Goal: Task Accomplishment & Management: Complete application form

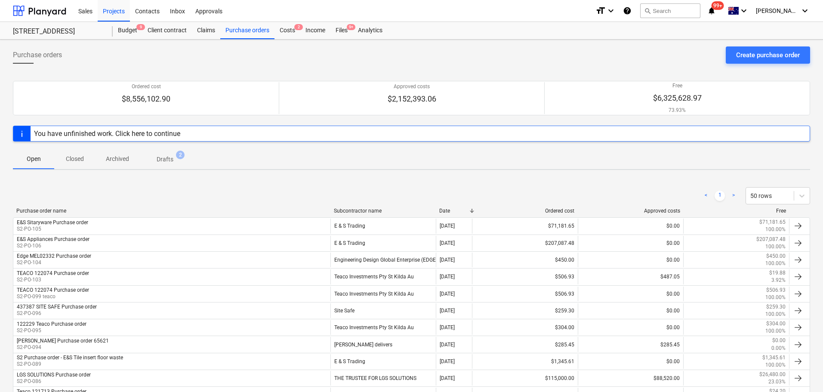
click at [412, 185] on div "< 1 > 50 rows" at bounding box center [411, 196] width 797 height 24
click at [338, 28] on div "Files 9+" at bounding box center [341, 30] width 22 height 17
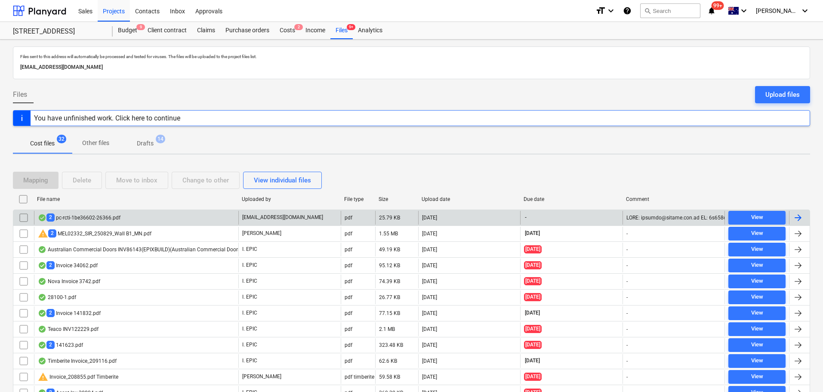
click at [201, 218] on div "2 pc-rcti-1be36602-26366.pdf" at bounding box center [136, 218] width 204 height 14
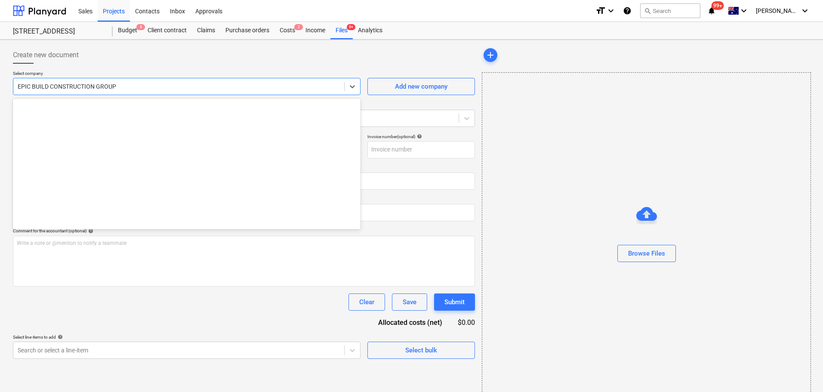
click at [77, 81] on div "EPIC BUILD CONSTRUCTION GROUP" at bounding box center [178, 86] width 331 height 12
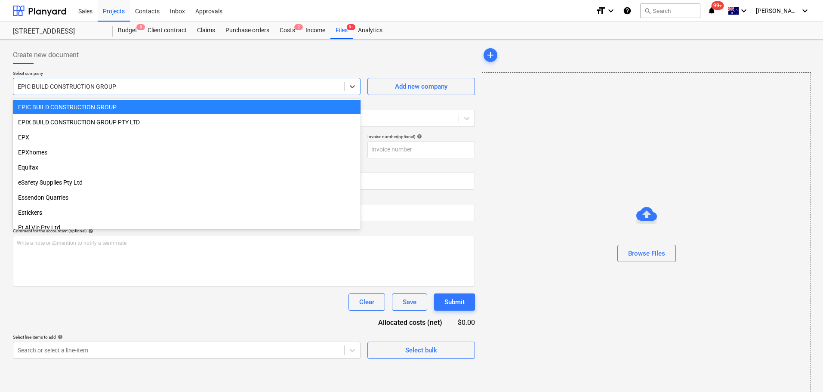
type input "[PERSON_NAME] Formwork Pty Ltd_Claim No. 4"
type input "[DATE]"
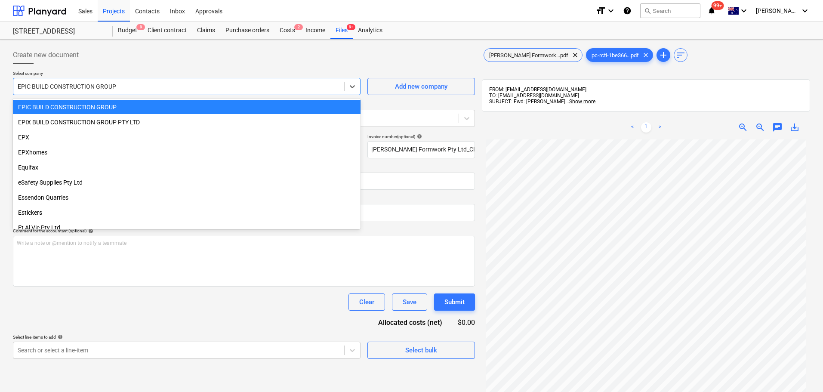
scroll to position [202, 0]
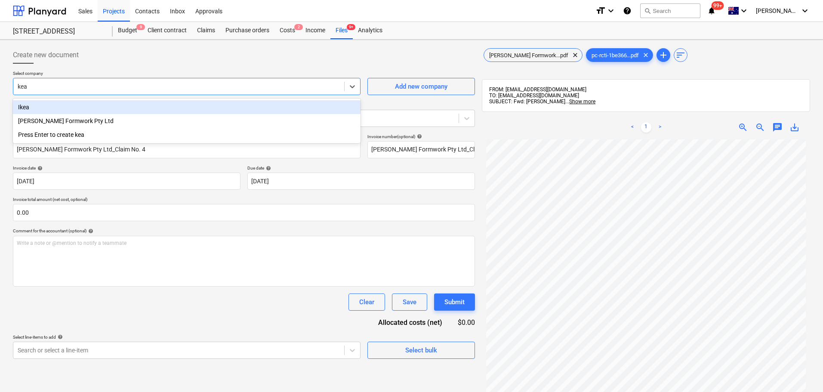
type input "kead"
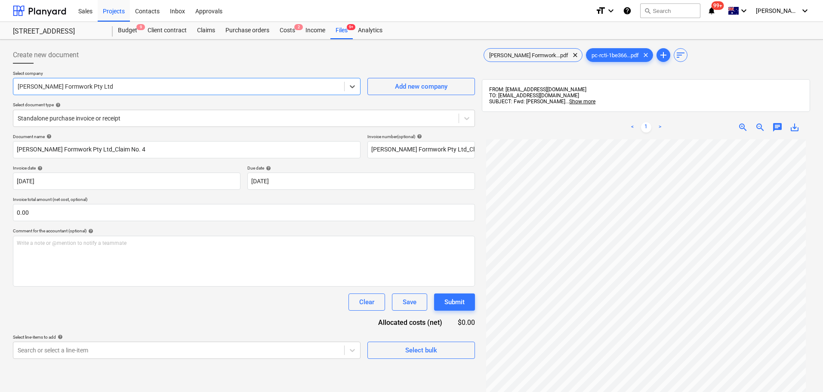
click at [120, 107] on div "Select document type help" at bounding box center [244, 105] width 462 height 6
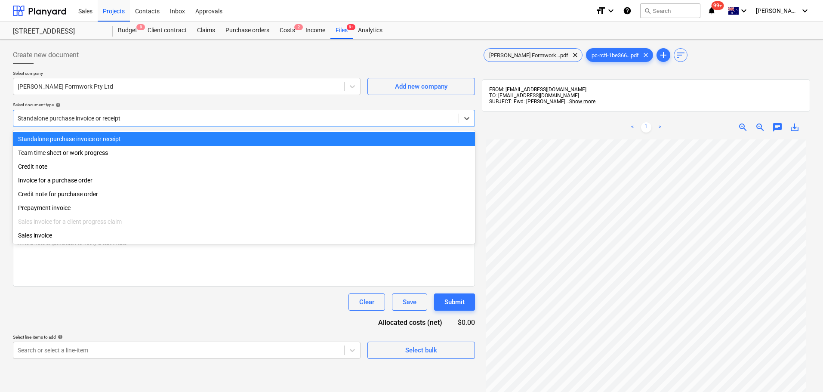
click at [122, 114] on div at bounding box center [236, 118] width 436 height 9
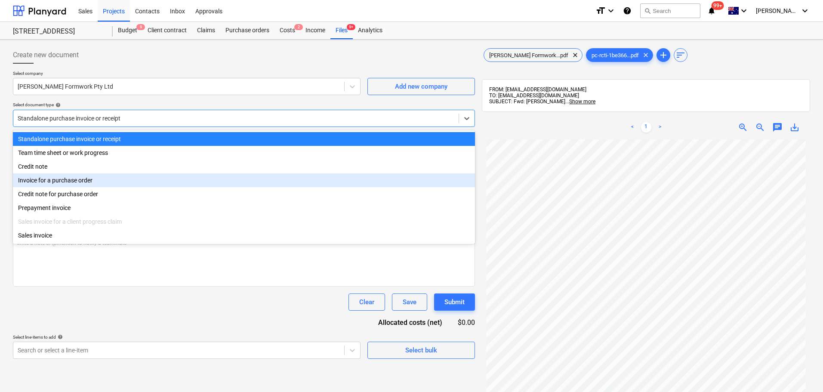
click at [123, 186] on div "Invoice for a purchase order" at bounding box center [244, 180] width 462 height 14
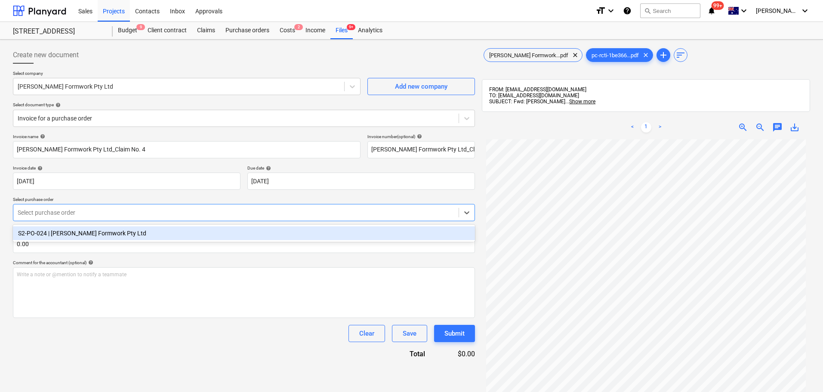
click at [44, 212] on div at bounding box center [236, 212] width 436 height 9
click at [94, 232] on div "S2-PO-024 | [PERSON_NAME] Formwork Pty Ltd" at bounding box center [244, 233] width 462 height 14
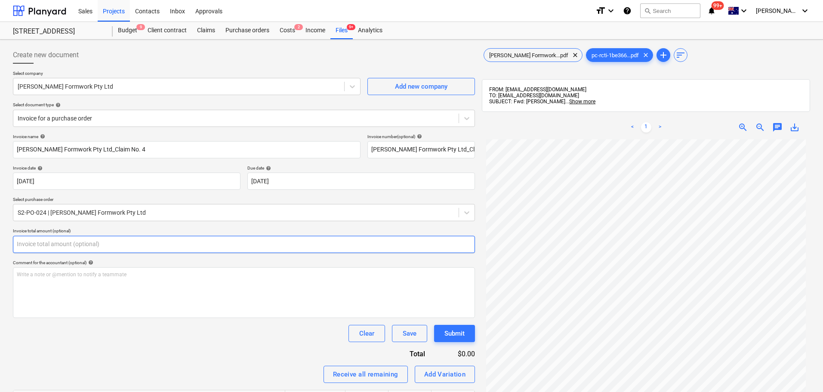
click at [58, 243] on input "text" at bounding box center [244, 244] width 462 height 17
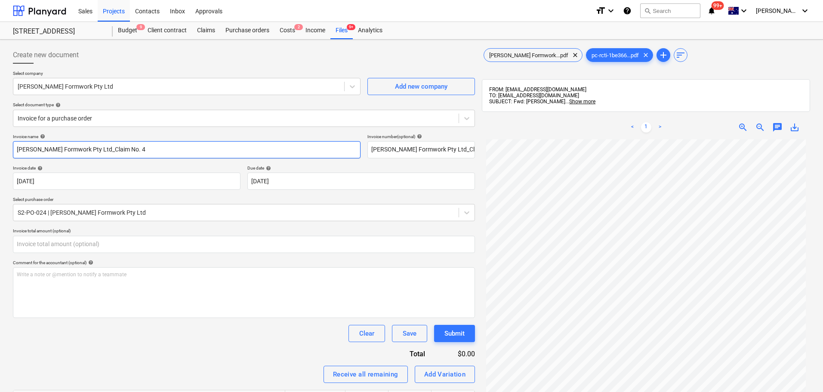
type input "0.00"
click at [17, 147] on input "[PERSON_NAME] Formwork Pty Ltd_Claim No. 4" at bounding box center [186, 149] width 347 height 17
paste input "PC-196563-1488290"
drag, startPoint x: 203, startPoint y: 150, endPoint x: 77, endPoint y: 167, distance: 127.2
click at [79, 163] on div "Invoice name help PC-196563-1488290 [PERSON_NAME] Formwork Pty Ltd_Claim No. 4 …" at bounding box center [244, 290] width 462 height 312
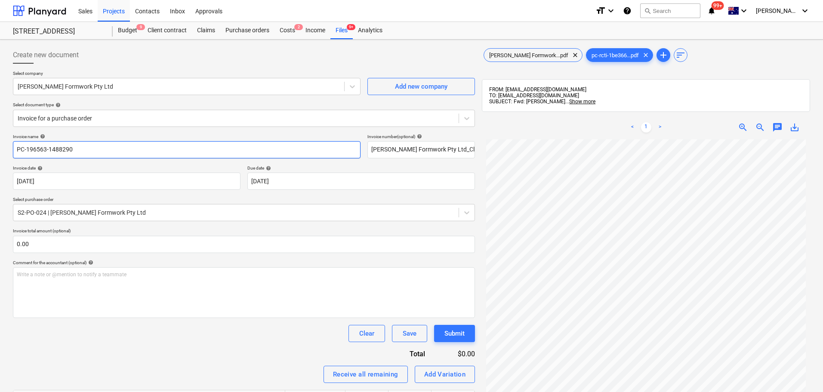
type input "PC-196563-1488290"
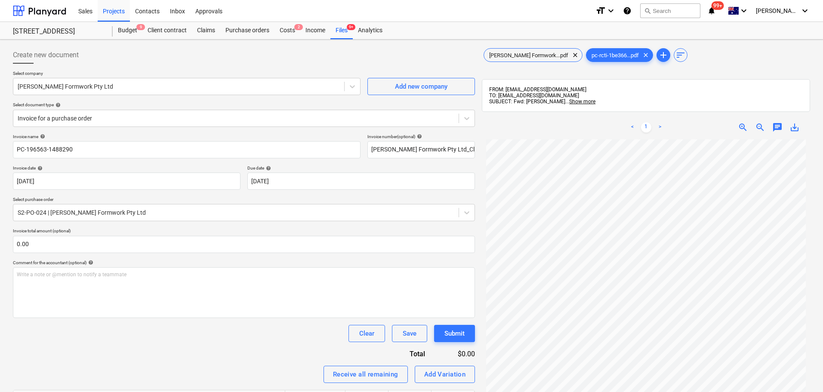
click at [479, 152] on div "[PERSON_NAME] Formwork...pdf clear pc-rcti-1be366...pdf clear add sort FROM: [E…" at bounding box center [645, 276] width 335 height 467
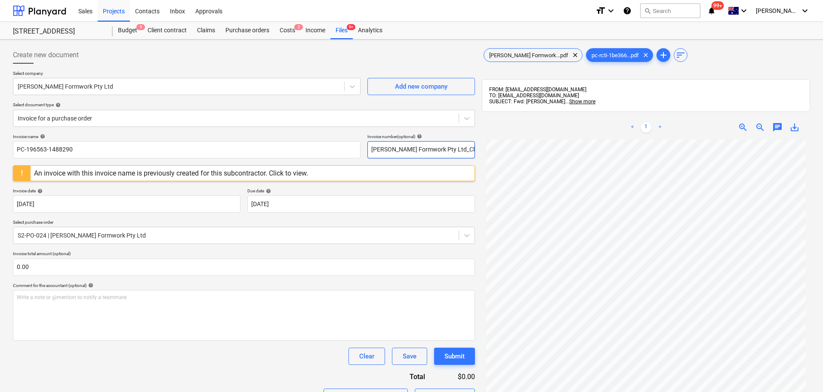
click at [442, 154] on input "[PERSON_NAME] Formwork Pty Ltd_Claim No. 4" at bounding box center [421, 149] width 108 height 17
paste input "PC-196563-1488290"
type input "PC-196563-1488290"
click at [285, 215] on div "Invoice name help PC-196563-1488290 Invoice number (optional) help PC-196563-14…" at bounding box center [244, 301] width 462 height 335
click at [183, 176] on div "An invoice with this invoice number is previously created for this subcontracto…" at bounding box center [174, 173] width 280 height 8
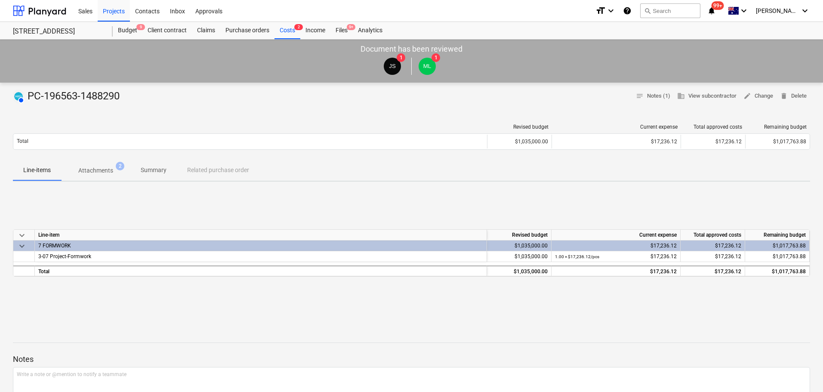
drag, startPoint x: 56, startPoint y: 172, endPoint x: 62, endPoint y: 172, distance: 5.6
click at [56, 172] on span "Line-items" at bounding box center [37, 170] width 48 height 14
click at [146, 172] on p "Summary" at bounding box center [154, 170] width 26 height 9
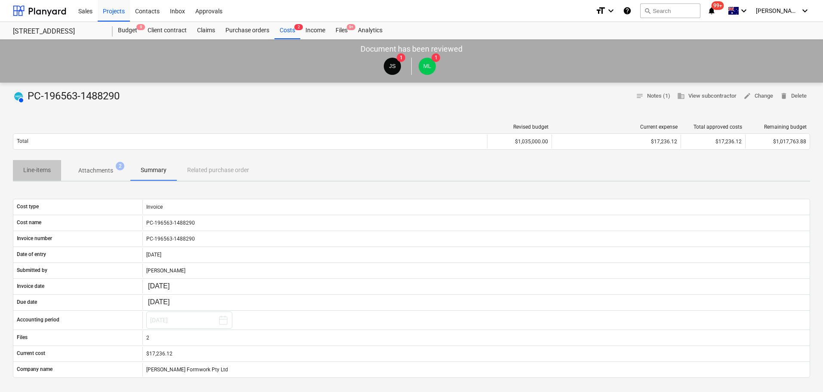
click at [56, 172] on span "Line-items" at bounding box center [37, 170] width 48 height 14
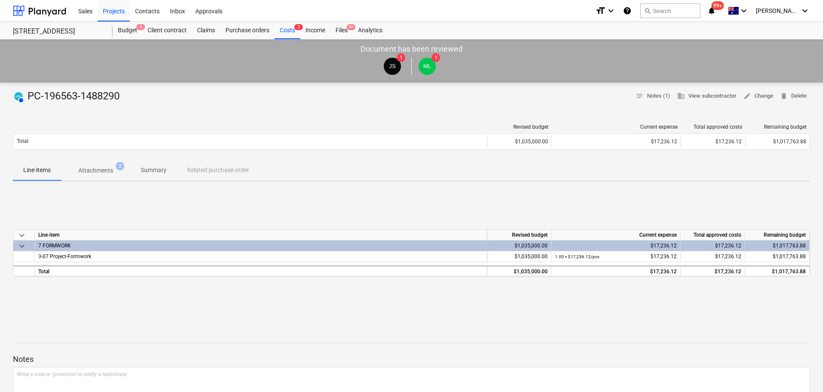
click at [149, 172] on p "Summary" at bounding box center [154, 170] width 26 height 9
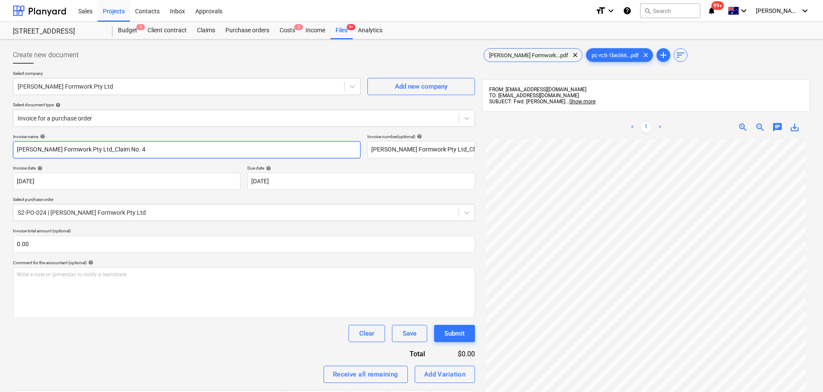
click at [74, 145] on input "[PERSON_NAME] Formwork Pty Ltd_Claim No. 4" at bounding box center [186, 149] width 347 height 17
drag, startPoint x: 123, startPoint y: 142, endPoint x: -25, endPoint y: 130, distance: 148.4
click at [0, 130] on html "Sales Projects Contacts Inbox Approvals format_size keyboard_arrow_down help se…" at bounding box center [411, 196] width 823 height 392
paste input "PC-196563-1488290"
type input "PC-196563-1488290"
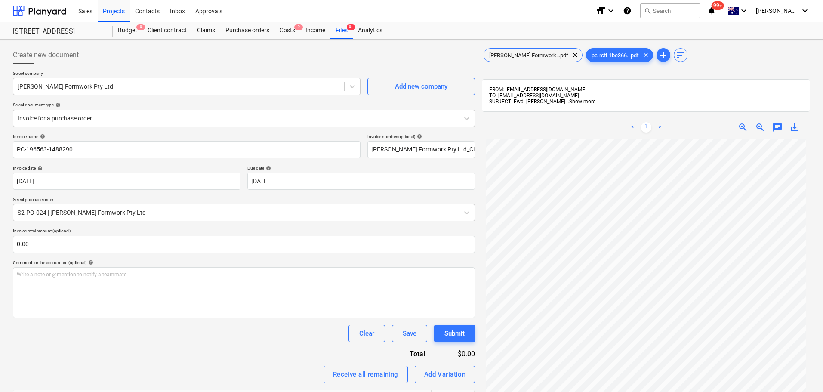
click at [186, 133] on div "Select company [PERSON_NAME] Formwork Pty Ltd Add new company Select document t…" at bounding box center [244, 102] width 462 height 63
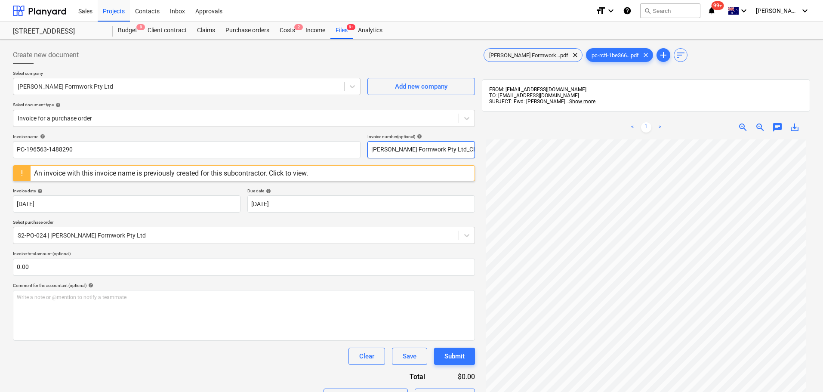
click at [423, 141] on input "[PERSON_NAME] Formwork Pty Ltd_Claim No. 4" at bounding box center [421, 149] width 108 height 17
paste input "PC-196563-1488290"
type input "PC-196563-1488290"
click at [288, 176] on div "An invoice with this invoice number is previously created for this subcontracto…" at bounding box center [174, 173] width 280 height 8
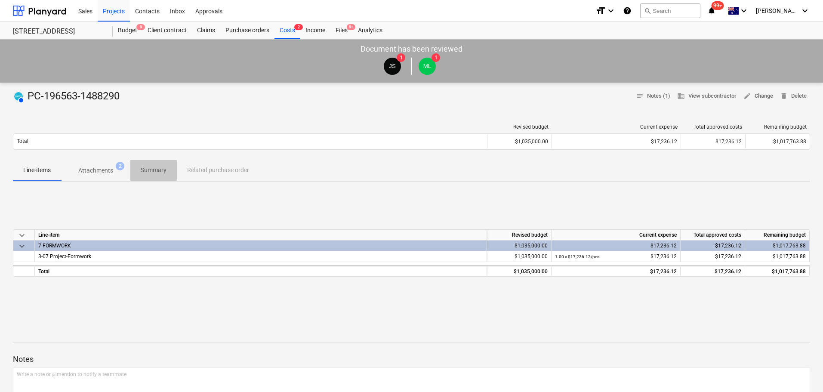
click at [146, 172] on p "Summary" at bounding box center [154, 170] width 26 height 9
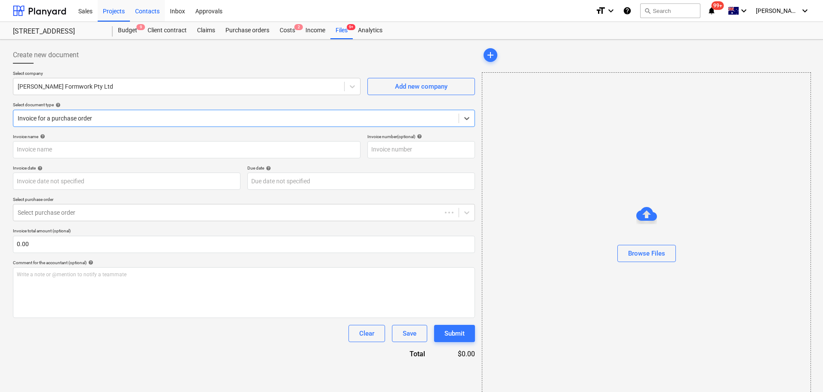
type input "PC-196563-1488290"
type input "[DATE]"
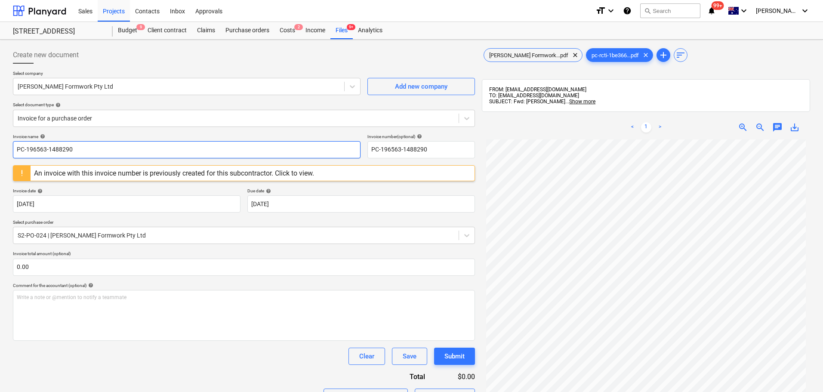
click at [88, 152] on input "PC-196563-1488290" at bounding box center [186, 149] width 347 height 17
drag, startPoint x: 96, startPoint y: 147, endPoint x: -17, endPoint y: 149, distance: 112.7
click at [0, 149] on html "Sales Projects Contacts Inbox Approvals format_size keyboard_arrow_down help se…" at bounding box center [411, 196] width 823 height 392
paste input "64477"
type input "PC-196563-1464477"
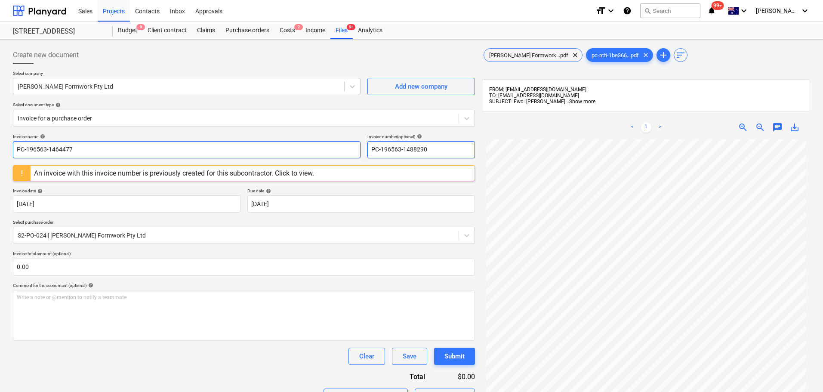
drag, startPoint x: 436, startPoint y: 147, endPoint x: 342, endPoint y: 145, distance: 93.8
click at [342, 145] on div "Invoice name help PC-196563-1464477 Invoice number (optional) help PC-196563-14…" at bounding box center [244, 146] width 462 height 25
paste input "64477"
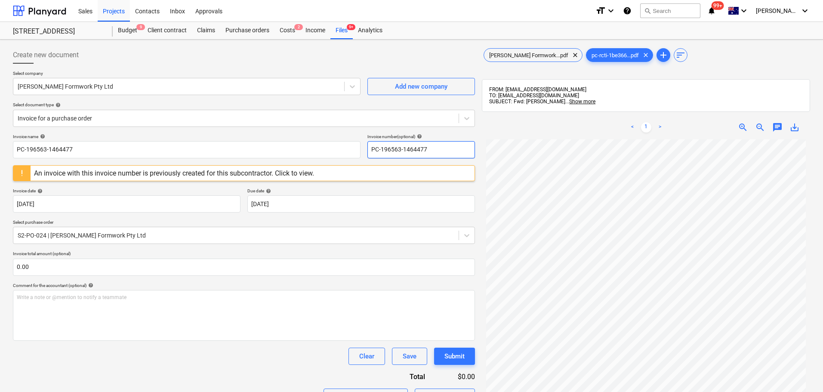
type input "PC-196563-1464477"
click at [290, 131] on div "Select company [PERSON_NAME] Formwork Pty Ltd Add new company Select document t…" at bounding box center [244, 102] width 462 height 63
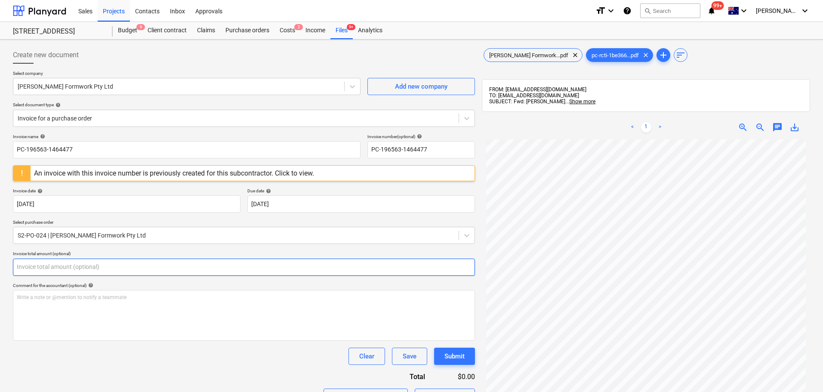
click at [184, 258] on input "text" at bounding box center [244, 266] width 462 height 17
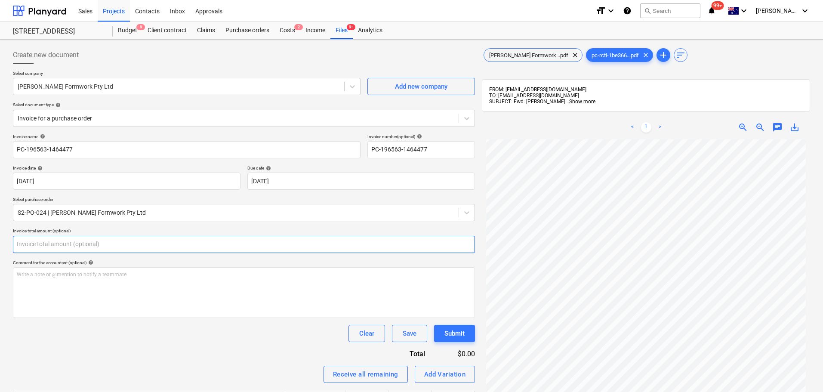
scroll to position [87, 0]
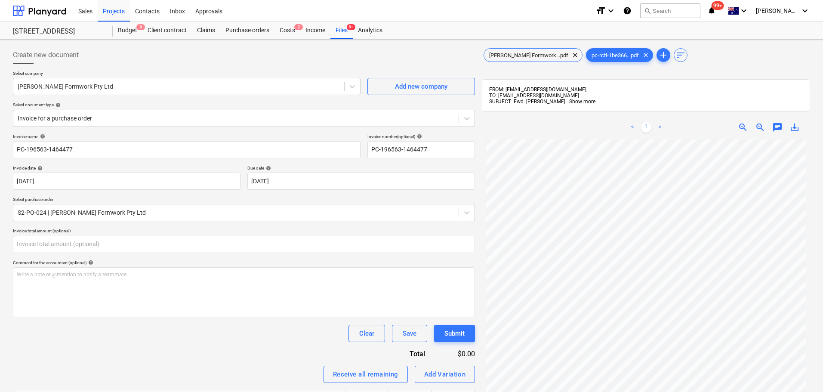
type input "0.00"
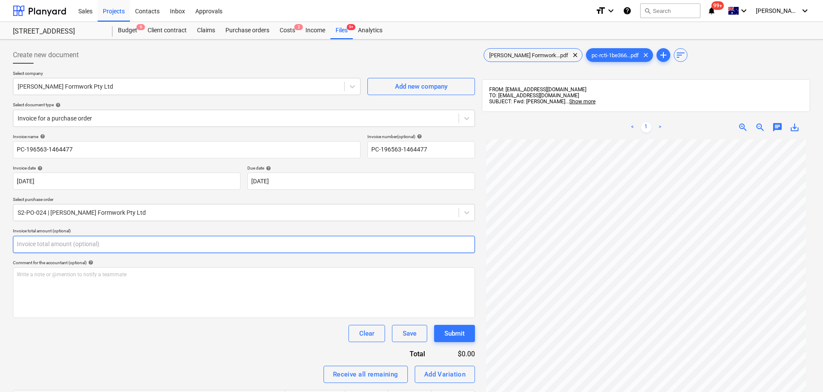
click at [104, 237] on input "text" at bounding box center [244, 244] width 462 height 17
paste input "$25,071.00"
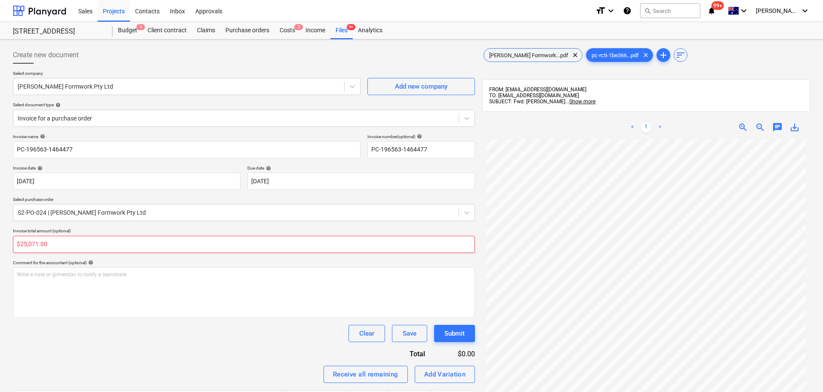
drag, startPoint x: 28, startPoint y: 245, endPoint x: 22, endPoint y: 252, distance: 8.8
click at [28, 246] on input "$25,071.00" at bounding box center [244, 244] width 462 height 17
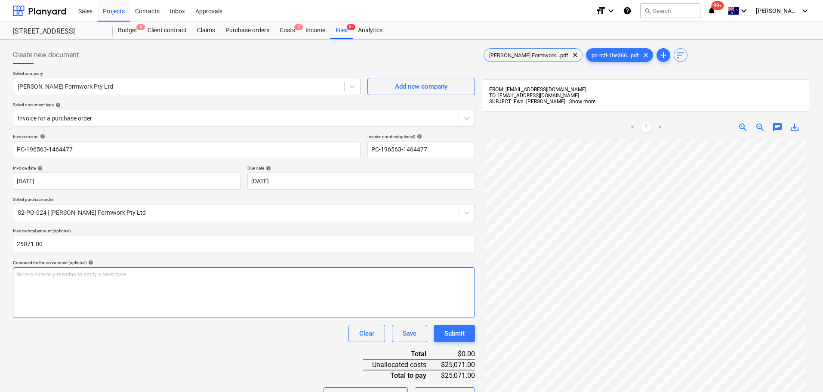
type input "25,071.00"
click at [39, 286] on div "Write a note or @mention to notify a teammate [PERSON_NAME]" at bounding box center [244, 292] width 462 height 51
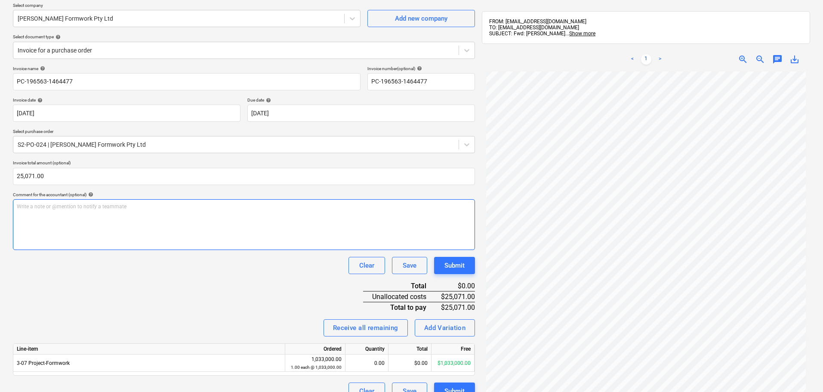
scroll to position [122, 0]
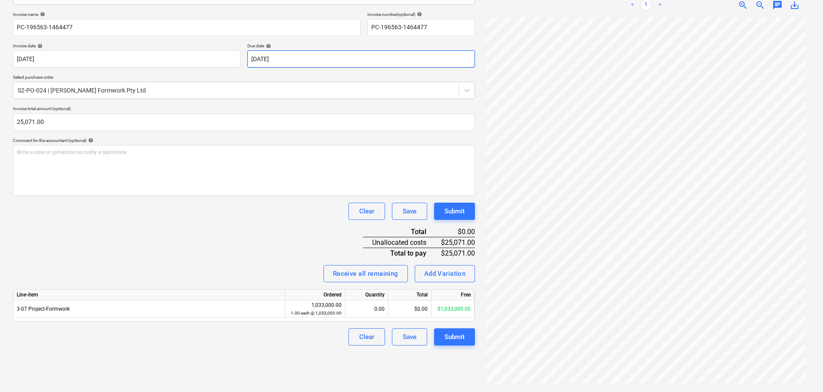
click at [292, 63] on body "Sales Projects Contacts Inbox Approvals format_size keyboard_arrow_down help se…" at bounding box center [411, 74] width 823 height 392
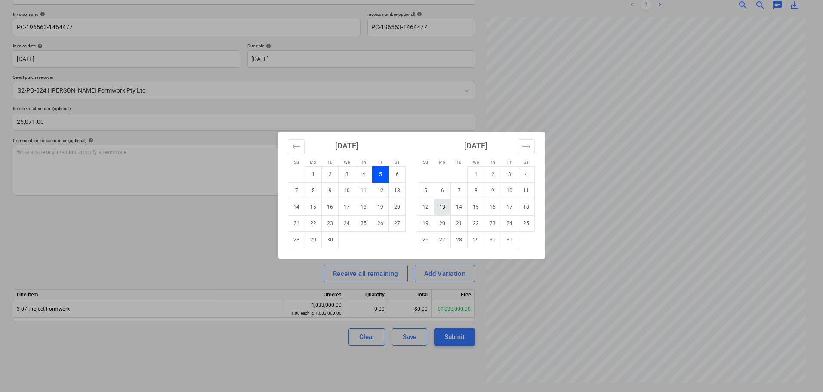
click at [441, 209] on td "13" at bounding box center [442, 207] width 17 height 16
type input "[DATE]"
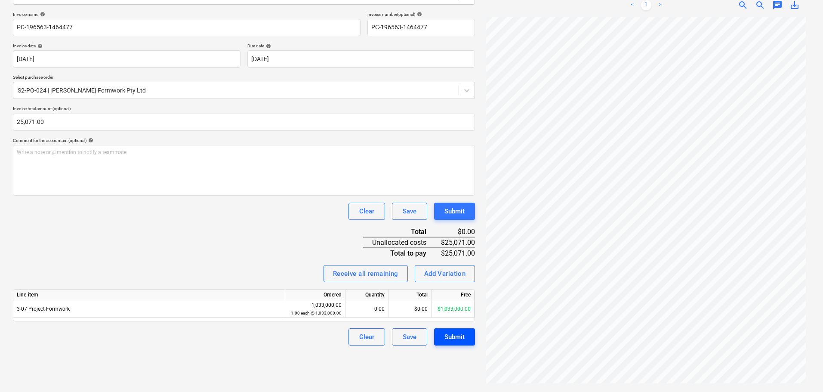
click at [456, 338] on div "Submit" at bounding box center [454, 336] width 20 height 11
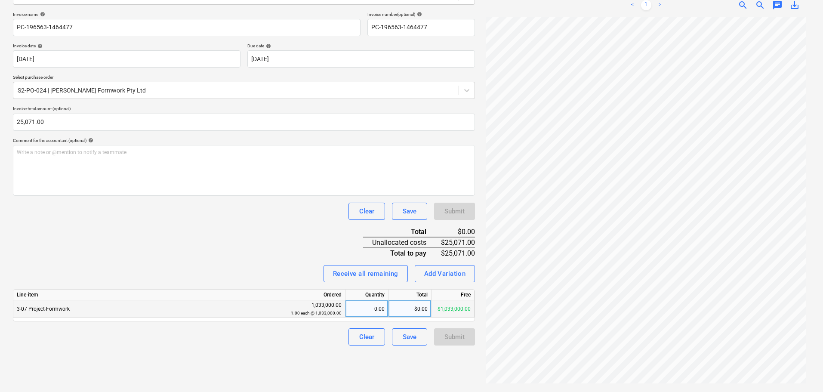
click at [419, 310] on div "$0.00" at bounding box center [409, 308] width 43 height 17
click at [375, 338] on button "Clear" at bounding box center [366, 336] width 37 height 17
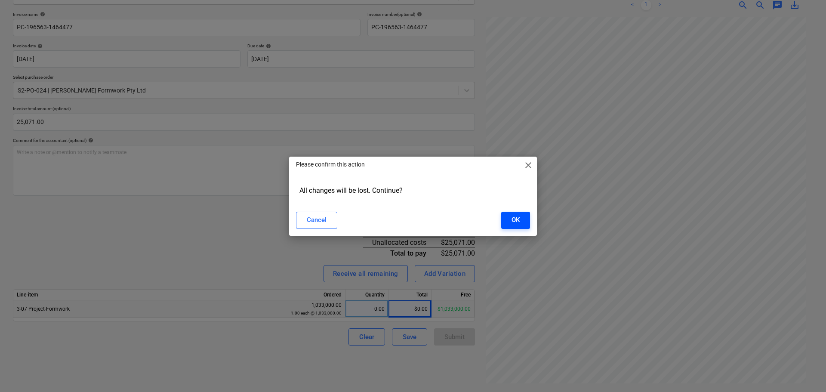
click at [515, 224] on div "OK" at bounding box center [515, 219] width 8 height 11
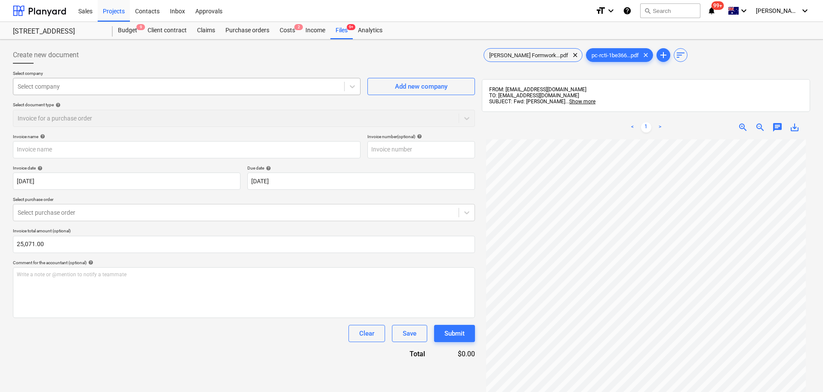
click at [135, 90] on div at bounding box center [179, 86] width 322 height 9
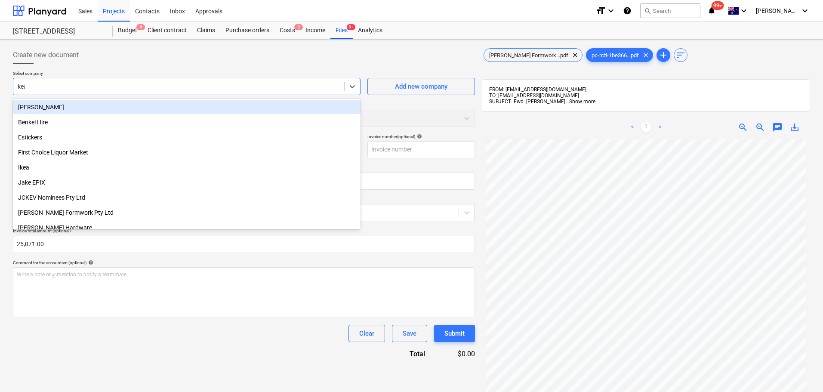
type input "kead"
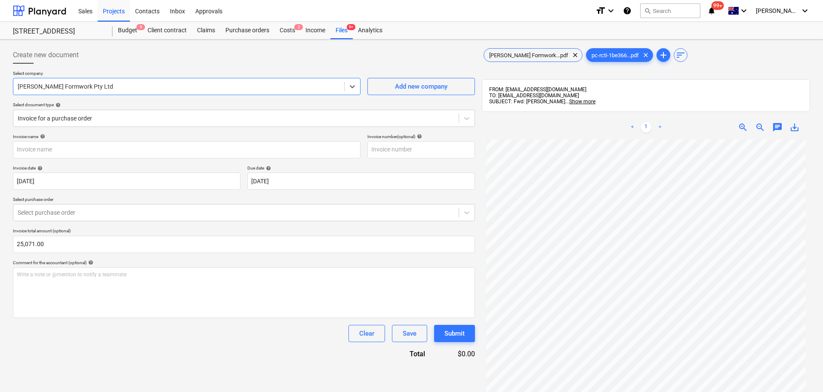
click at [145, 109] on p "Select document type help" at bounding box center [244, 105] width 462 height 7
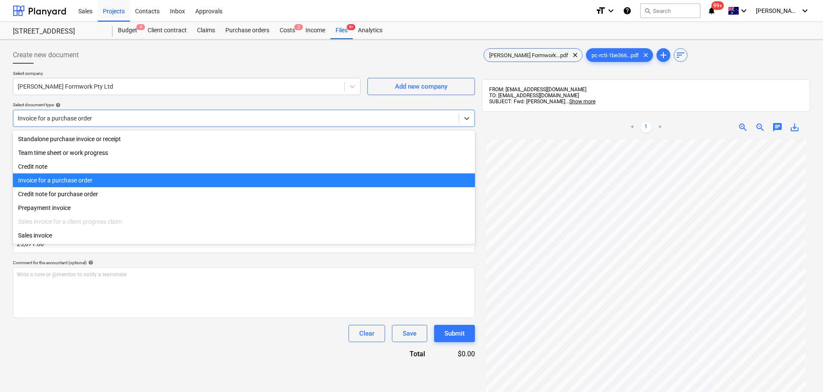
click at [139, 118] on div at bounding box center [236, 118] width 436 height 9
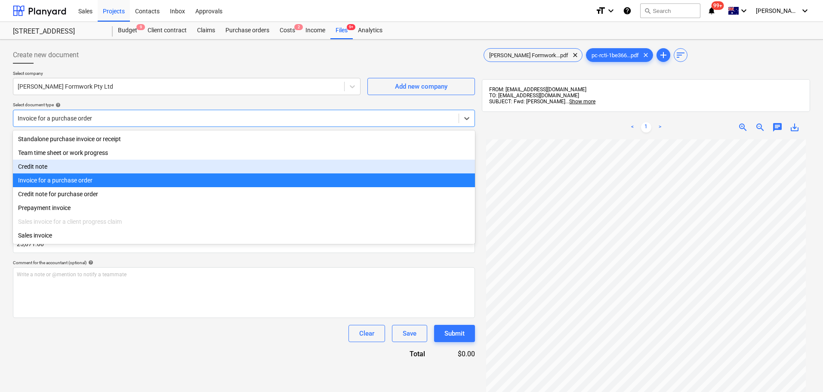
click at [84, 180] on div "Invoice for a purchase order" at bounding box center [244, 180] width 462 height 14
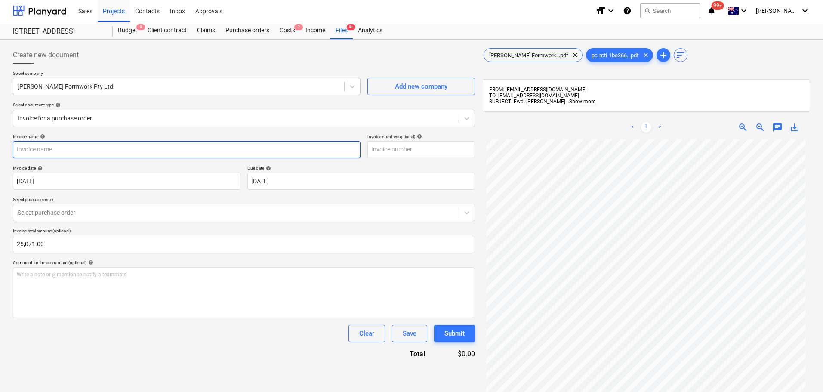
click at [54, 146] on input "text" at bounding box center [186, 149] width 347 height 17
paste input "$25,071.00"
type input "$25,071.00"
drag, startPoint x: 149, startPoint y: 152, endPoint x: -125, endPoint y: 153, distance: 273.9
click at [0, 153] on html "Sales Projects Contacts Inbox Approvals format_size keyboard_arrow_down help se…" at bounding box center [411, 196] width 823 height 392
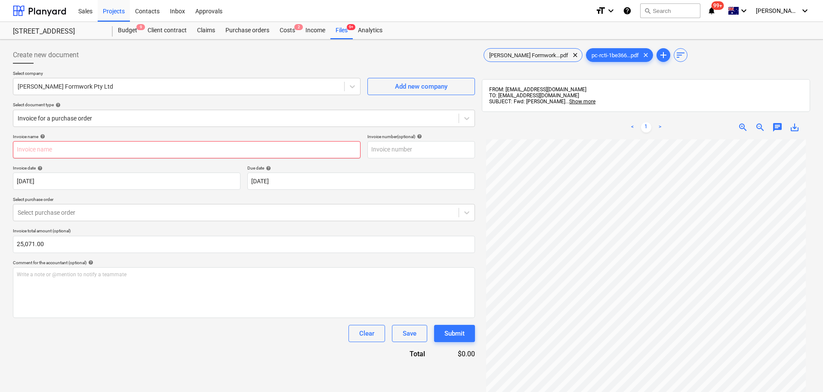
drag, startPoint x: 66, startPoint y: 146, endPoint x: 81, endPoint y: 157, distance: 18.7
click at [66, 146] on input "text" at bounding box center [186, 149] width 347 height 17
paste input "PC-196563-1464477"
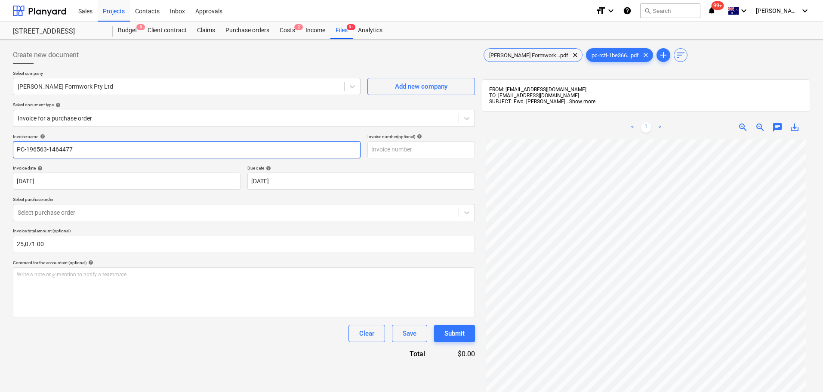
type input "PC-196563-1464477"
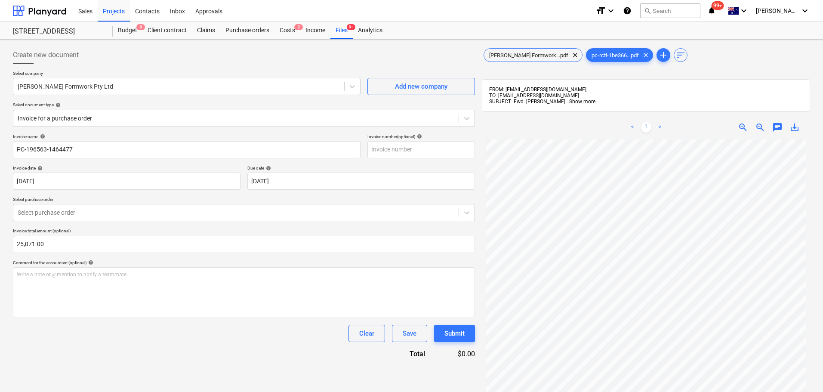
click at [95, 226] on div "Invoice name help PC-196563-1464477 Invoice number (optional) help Invoice date…" at bounding box center [244, 246] width 462 height 225
click at [89, 215] on div at bounding box center [236, 212] width 436 height 9
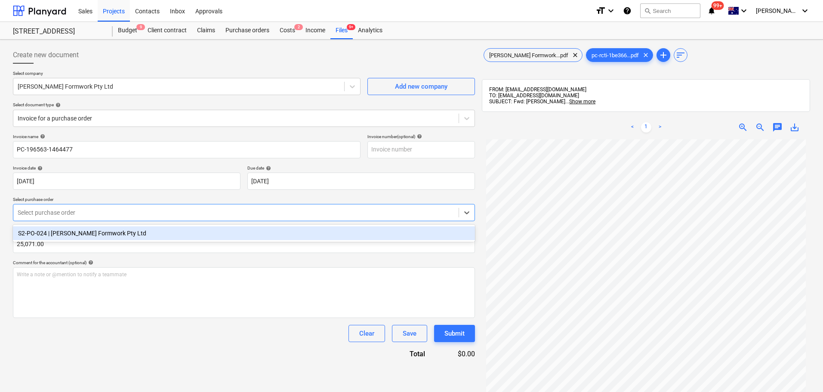
click at [93, 232] on div "S2-PO-024 | [PERSON_NAME] Formwork Pty Ltd" at bounding box center [244, 233] width 462 height 14
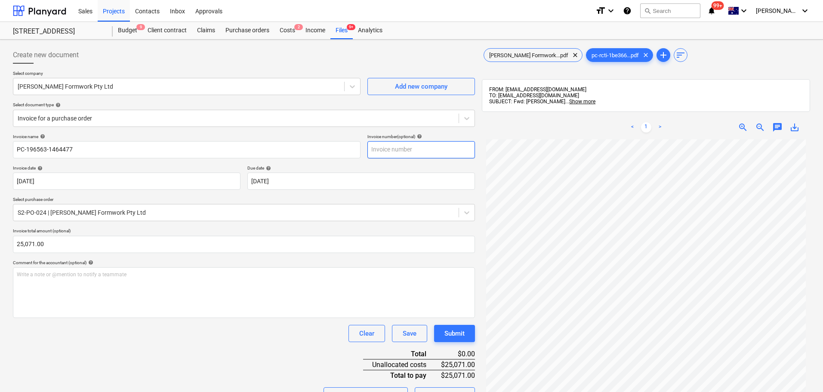
click at [435, 153] on input "text" at bounding box center [421, 149] width 108 height 17
paste input "PC-196563-1464477"
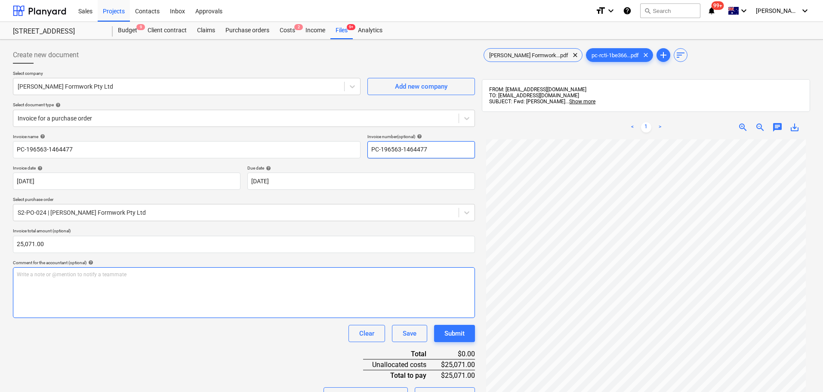
type input "PC-196563-1464477"
click at [51, 288] on div "Write a note or @mention to notify a teammate [PERSON_NAME]" at bounding box center [244, 292] width 462 height 51
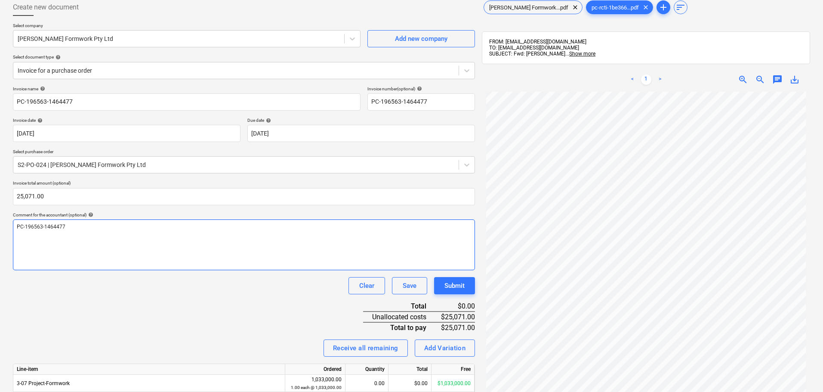
scroll to position [122, 0]
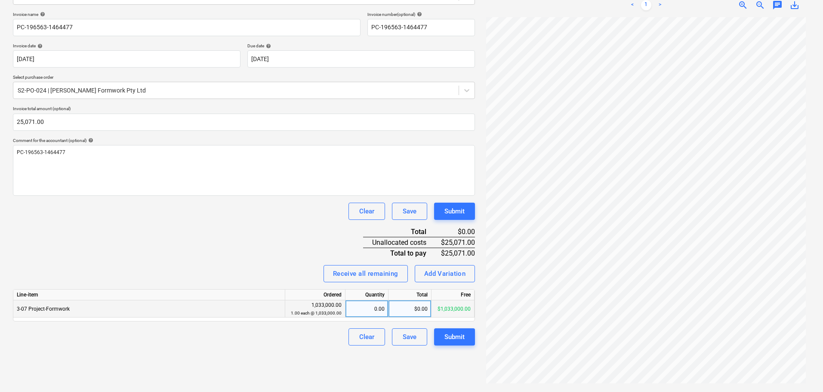
click at [399, 306] on div "$0.00" at bounding box center [409, 308] width 43 height 17
type input "25071"
click at [102, 275] on div "Receive all remaining Add Variation" at bounding box center [244, 273] width 462 height 17
click at [447, 341] on div "Submit" at bounding box center [454, 336] width 20 height 11
drag, startPoint x: 473, startPoint y: 328, endPoint x: 460, endPoint y: 333, distance: 14.7
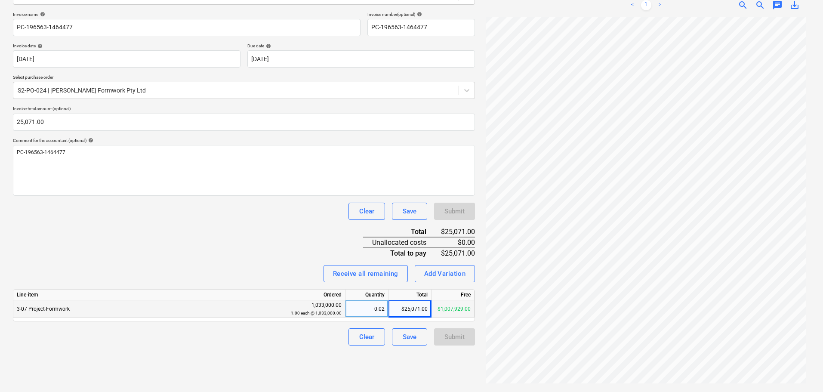
click at [473, 328] on div "Submit" at bounding box center [454, 336] width 41 height 17
click at [430, 311] on div "$25,071.00" at bounding box center [409, 308] width 43 height 17
click at [452, 311] on div "$1,007,929.00" at bounding box center [452, 308] width 43 height 17
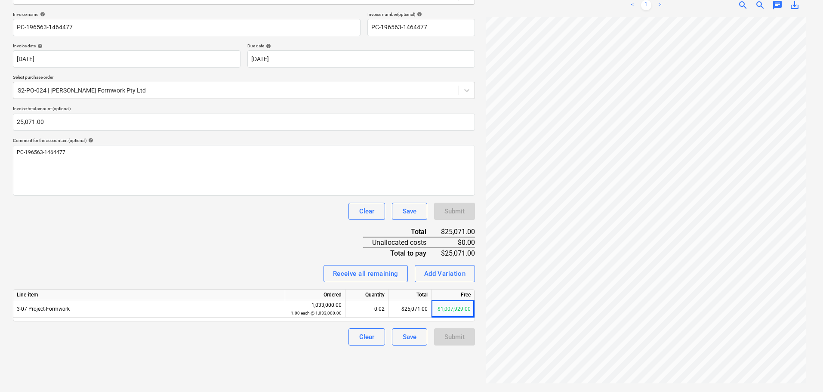
click at [442, 340] on div "Submit" at bounding box center [454, 336] width 41 height 17
click at [420, 341] on button "Save" at bounding box center [409, 336] width 35 height 17
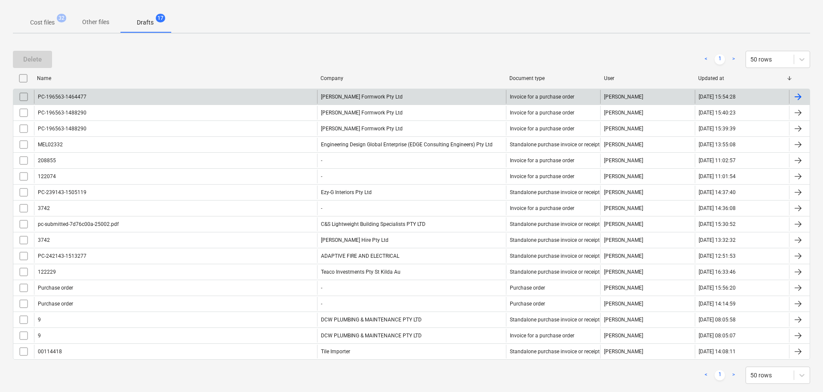
click at [303, 100] on div "PC-196563-1464477" at bounding box center [175, 97] width 283 height 14
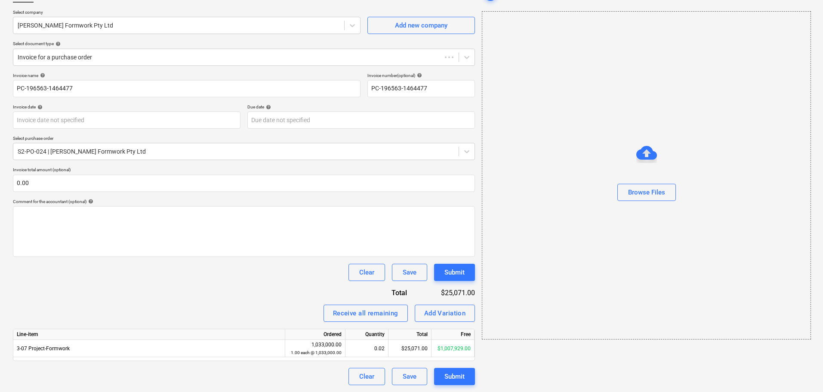
scroll to position [15, 0]
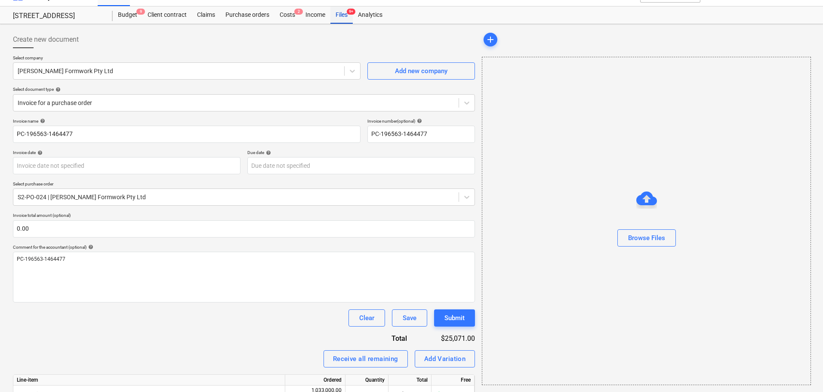
click at [349, 13] on span "9+" at bounding box center [351, 12] width 9 height 6
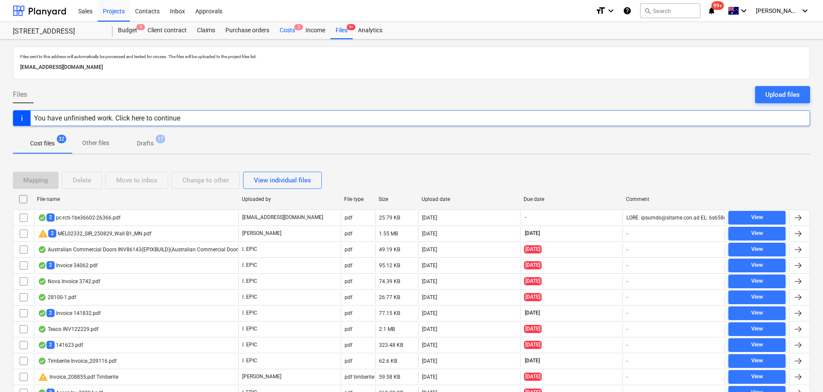
drag, startPoint x: 288, startPoint y: 34, endPoint x: 283, endPoint y: 37, distance: 5.5
click at [288, 34] on div "Costs 2" at bounding box center [287, 30] width 26 height 17
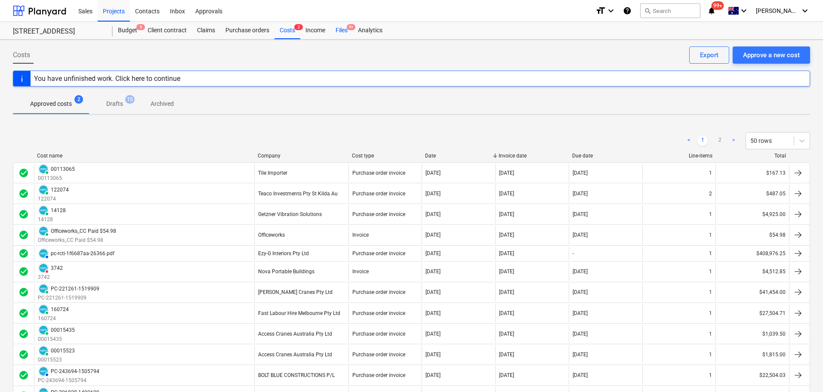
click at [332, 34] on div "Files 9+" at bounding box center [341, 30] width 22 height 17
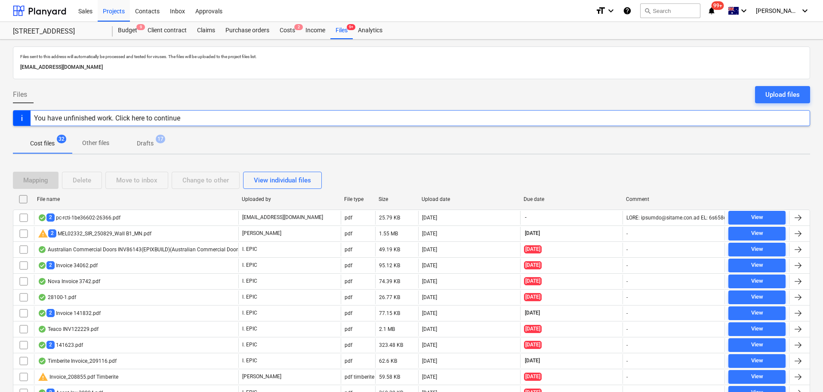
click at [151, 140] on p "Drafts" at bounding box center [145, 143] width 17 height 9
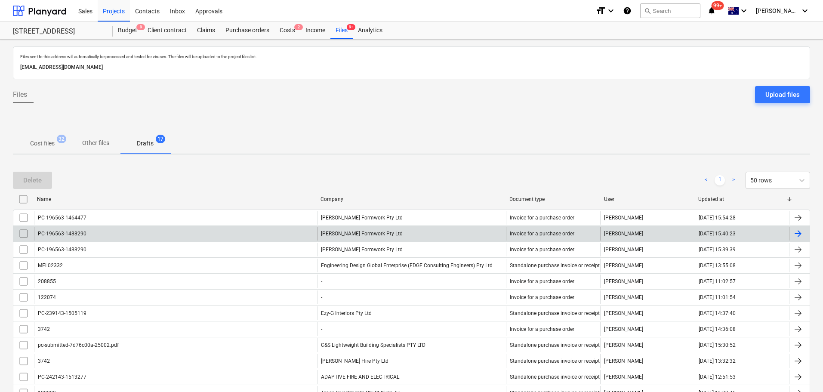
click at [165, 238] on div "PC-196563-1488290" at bounding box center [175, 234] width 283 height 14
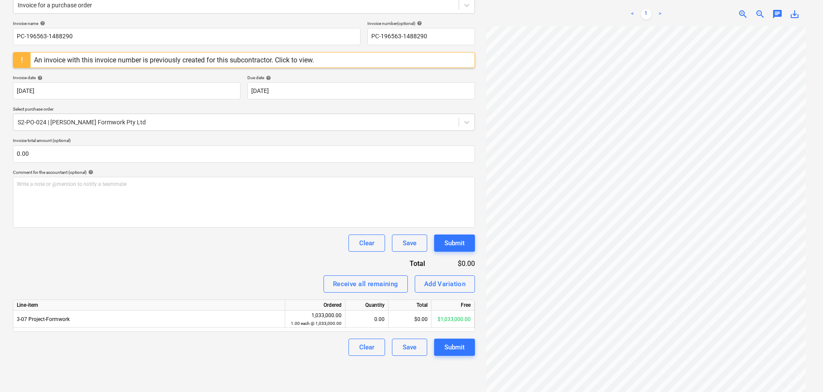
scroll to position [122, 0]
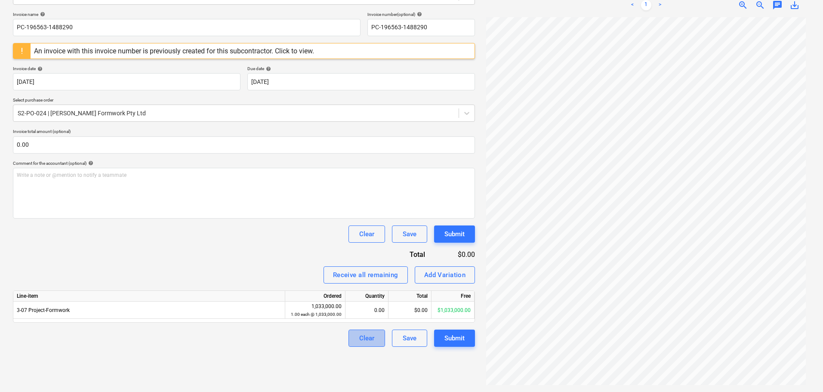
click at [376, 344] on button "Clear" at bounding box center [366, 337] width 37 height 17
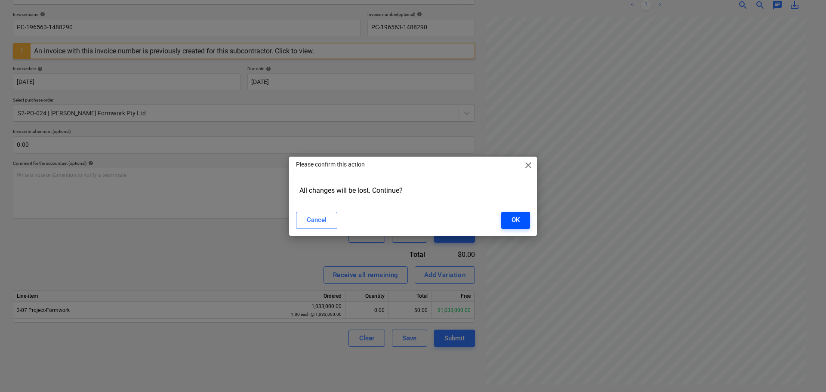
click at [513, 220] on div "OK" at bounding box center [515, 219] width 8 height 11
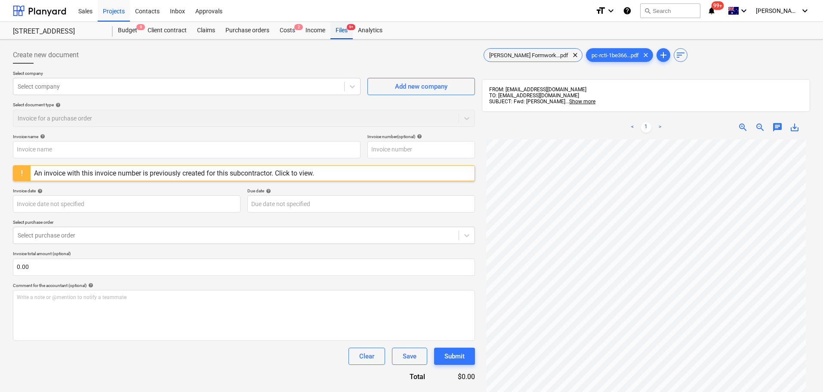
click at [349, 28] on span "9+" at bounding box center [351, 27] width 9 height 6
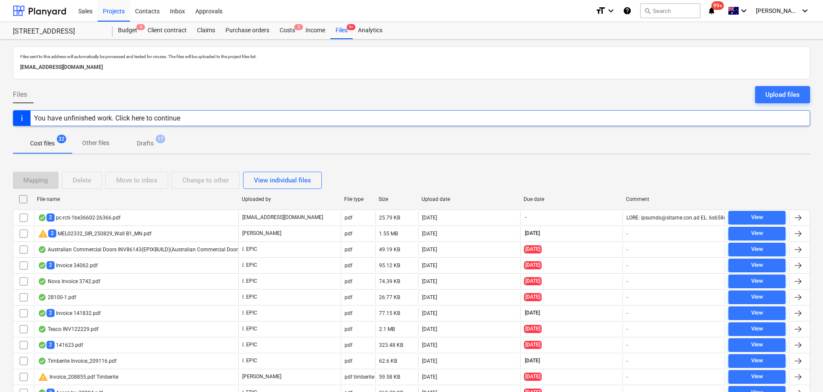
click at [153, 150] on span "Drafts 17" at bounding box center [145, 142] width 51 height 15
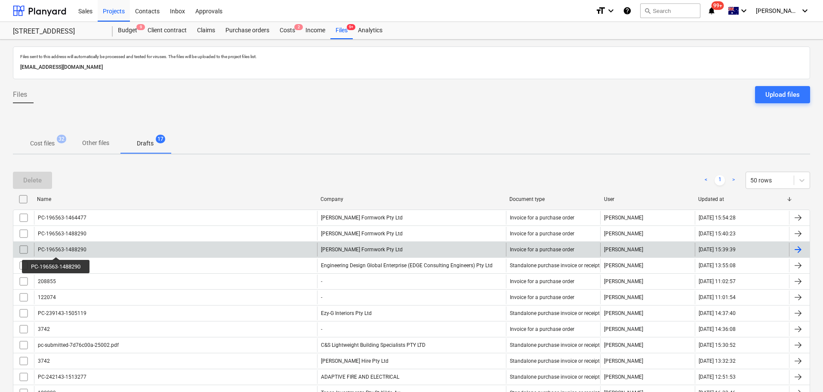
click at [57, 249] on div "PC-196563-1488290" at bounding box center [62, 249] width 49 height 6
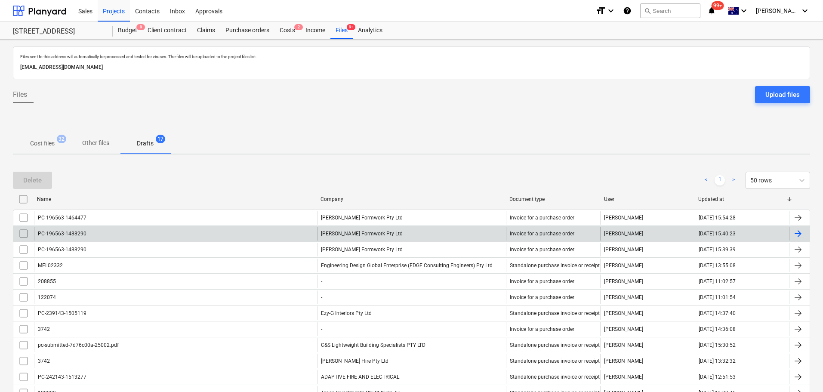
click at [23, 233] on input "checkbox" at bounding box center [24, 234] width 14 height 14
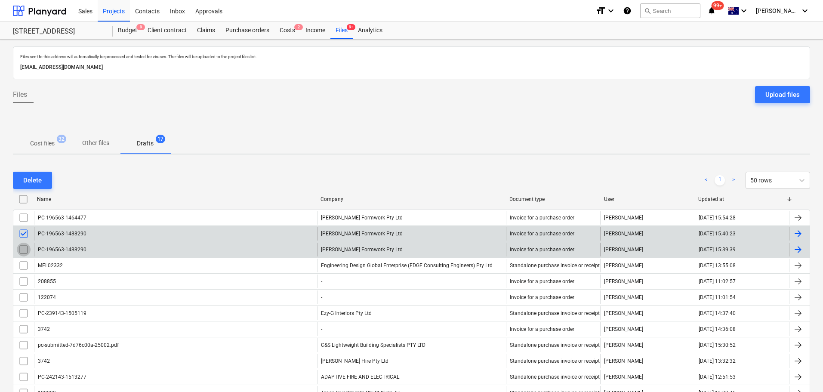
click at [26, 249] on input "checkbox" at bounding box center [24, 250] width 14 height 14
click at [27, 170] on div "Delete < 1 > 50 rows" at bounding box center [411, 180] width 797 height 24
click at [27, 175] on div "Delete" at bounding box center [32, 180] width 18 height 11
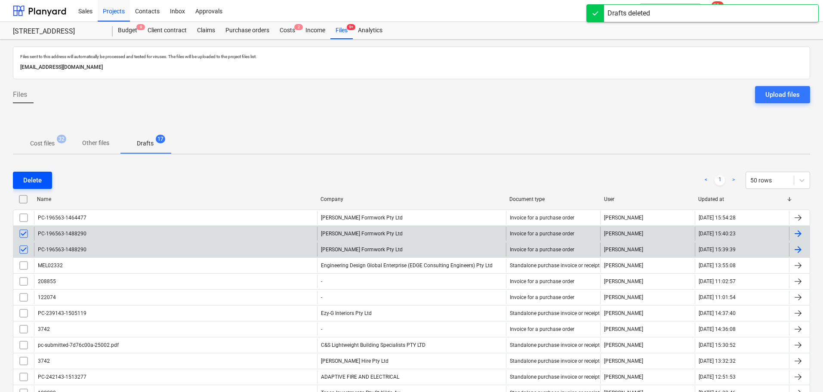
click at [40, 185] on div "Delete" at bounding box center [32, 180] width 18 height 11
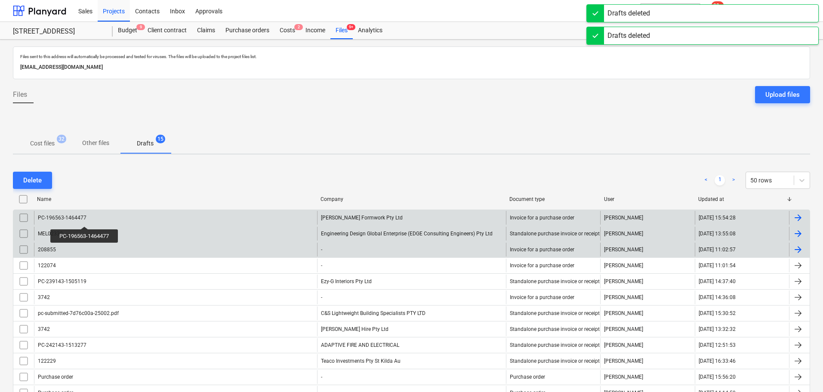
click at [85, 218] on div "PC-196563-1464477" at bounding box center [62, 218] width 49 height 6
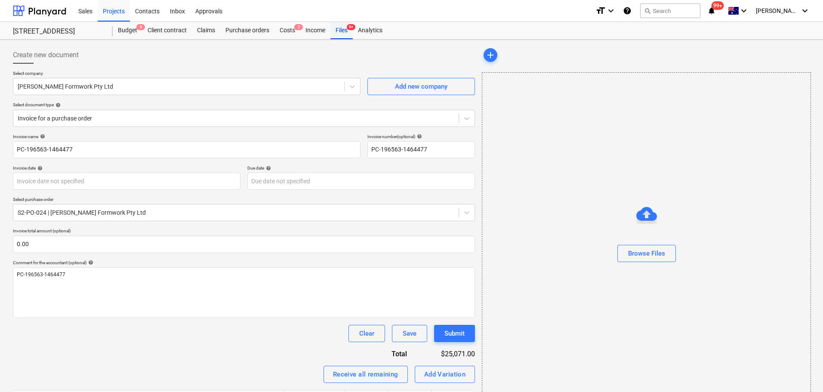
click at [336, 30] on div "Files 9+" at bounding box center [341, 30] width 22 height 17
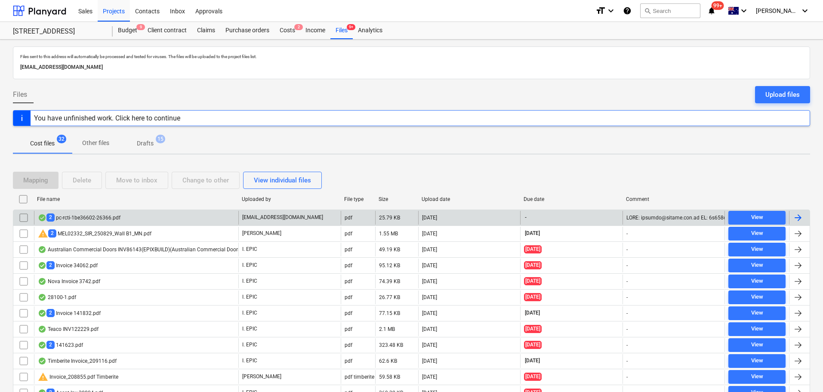
click at [111, 223] on div "2 pc-rcti-1be36602-26366.pdf" at bounding box center [136, 218] width 204 height 14
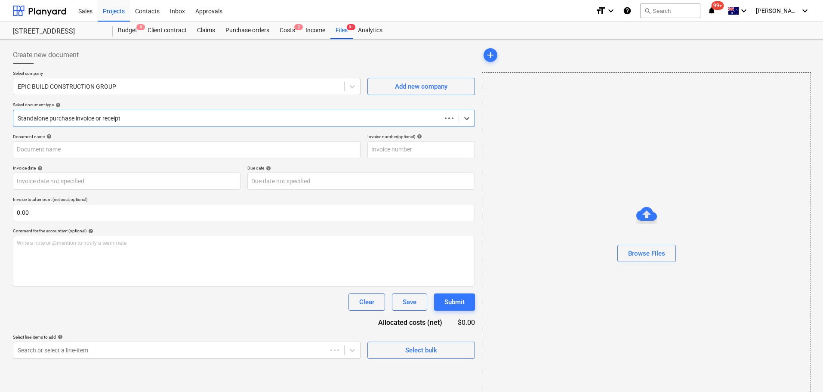
type input "PC-196563-1488290"
type input "[DATE]"
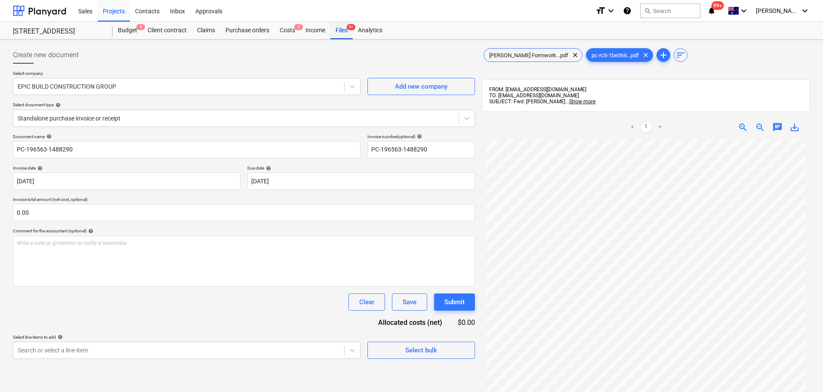
click at [332, 28] on div "Files 9+" at bounding box center [341, 30] width 22 height 17
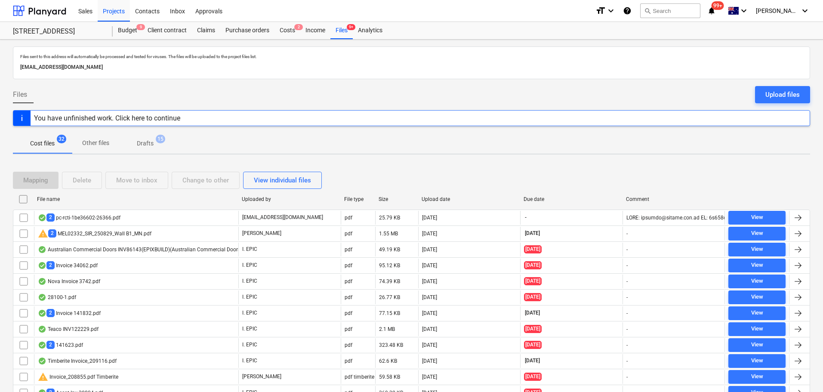
click at [141, 143] on p "Drafts" at bounding box center [145, 143] width 17 height 9
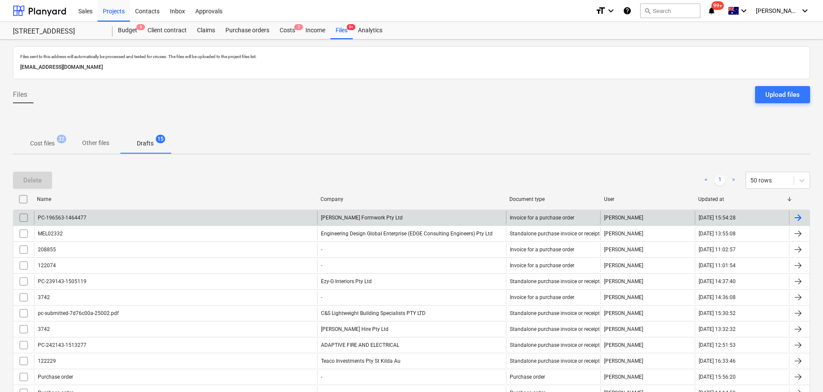
click at [147, 219] on div "PC-196563-1464477" at bounding box center [175, 218] width 283 height 14
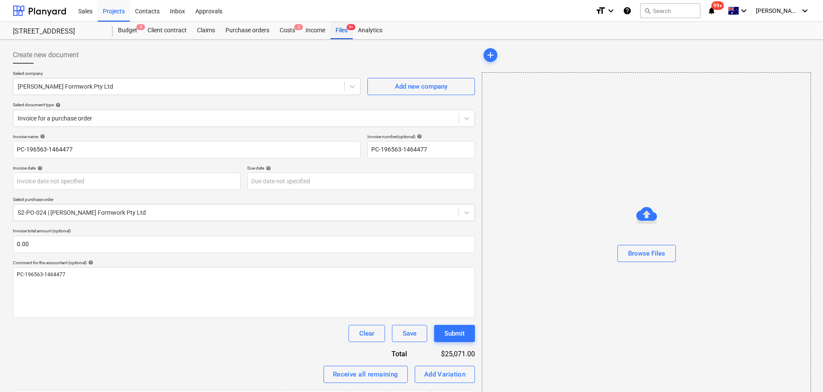
click at [346, 32] on div "Files 9+" at bounding box center [341, 30] width 22 height 17
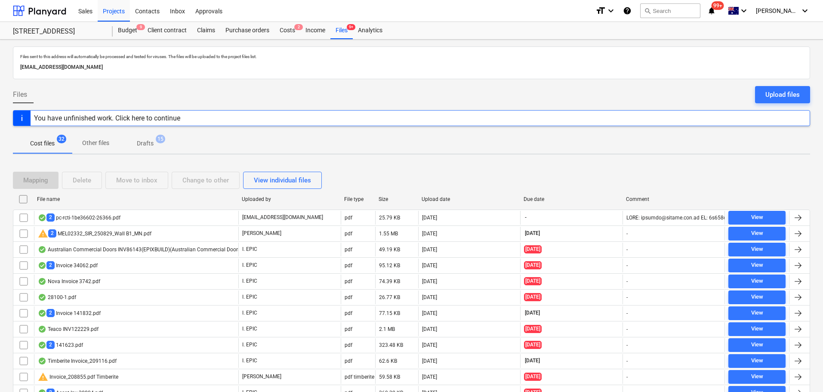
click at [62, 138] on span "32" at bounding box center [61, 139] width 9 height 9
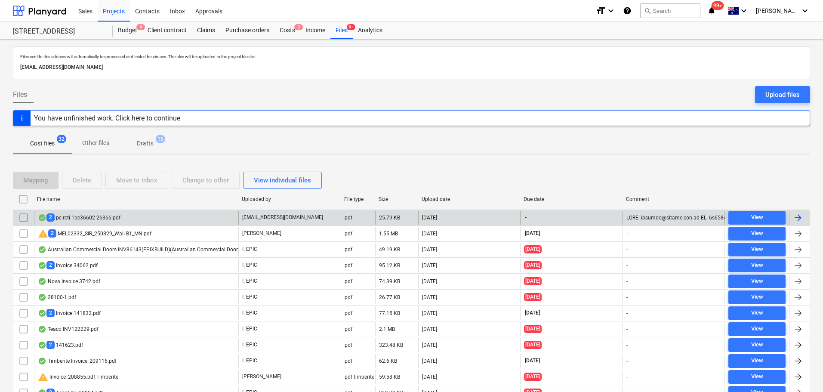
click at [103, 224] on div "2 pc-rcti-1be36602-26366.pdf" at bounding box center [136, 218] width 204 height 14
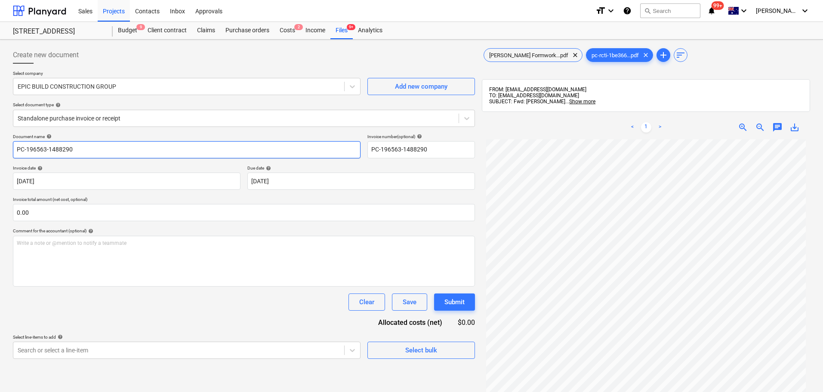
click at [151, 148] on input "PC-196563-1488290" at bounding box center [186, 149] width 347 height 17
drag, startPoint x: 151, startPoint y: 148, endPoint x: -1, endPoint y: 141, distance: 152.0
click at [0, 141] on html "Sales Projects Contacts Inbox Approvals format_size keyboard_arrow_down help se…" at bounding box center [411, 196] width 823 height 392
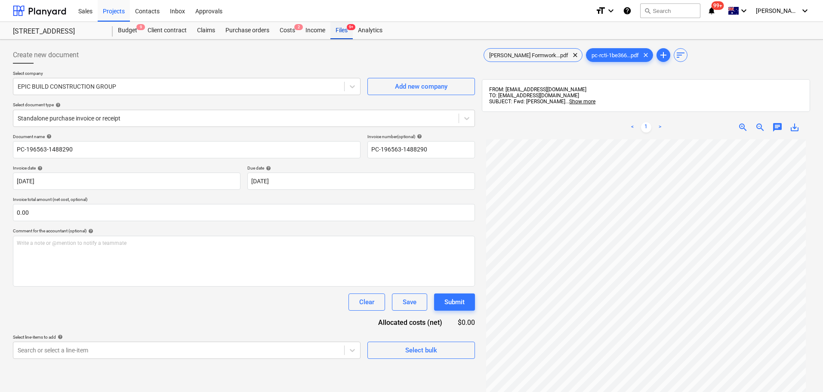
click at [343, 28] on div "Files 9+" at bounding box center [341, 30] width 22 height 17
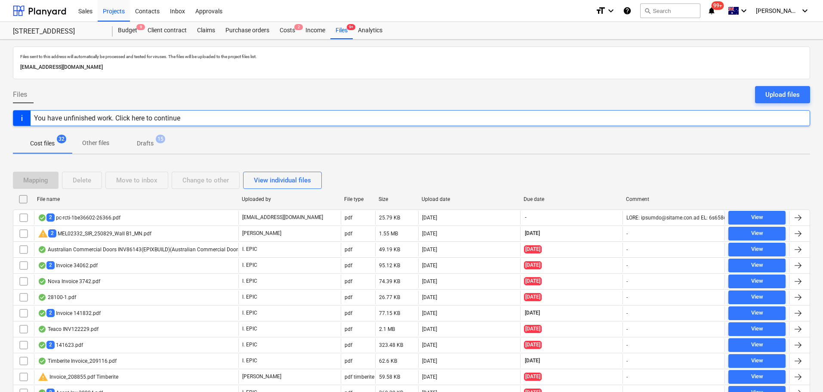
click at [152, 141] on p "Drafts" at bounding box center [145, 143] width 17 height 9
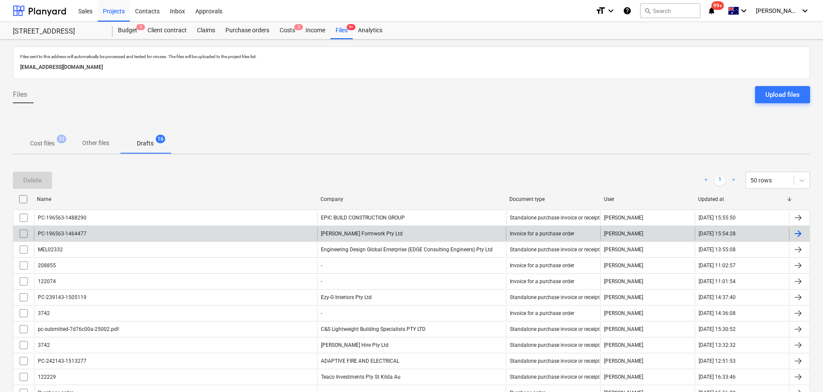
click at [184, 235] on div "PC-196563-1464477" at bounding box center [175, 234] width 283 height 14
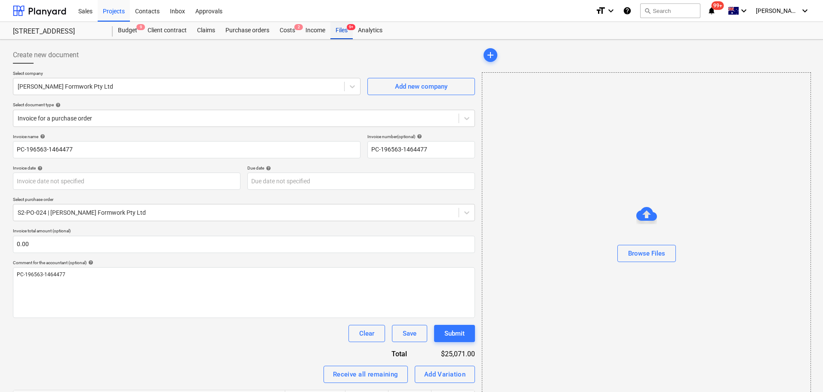
click at [335, 34] on div "Files 9+" at bounding box center [341, 30] width 22 height 17
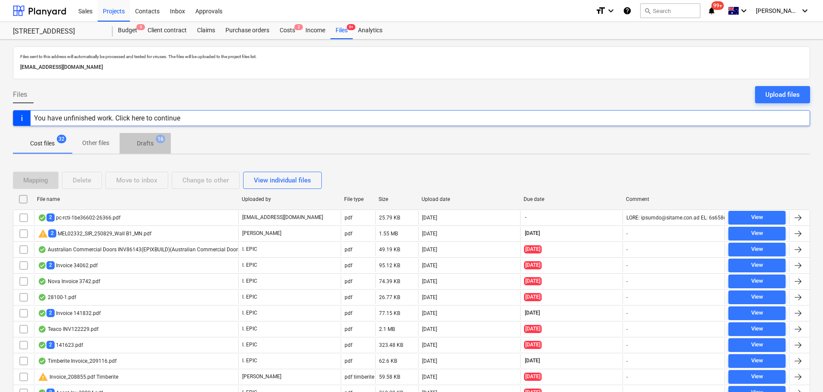
click at [154, 151] on button "Drafts 16" at bounding box center [145, 143] width 51 height 21
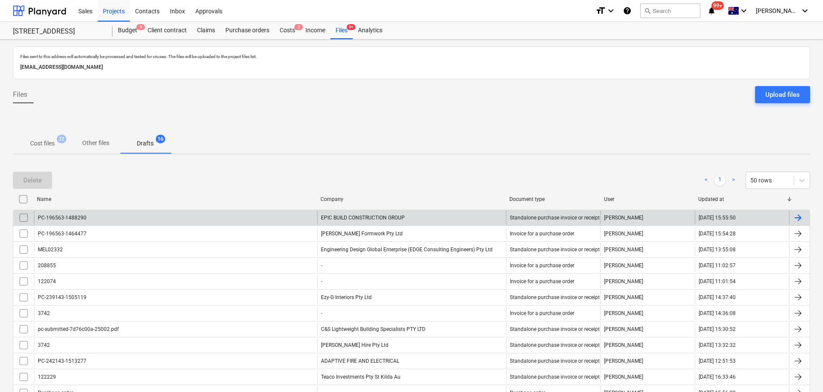
click at [26, 216] on input "checkbox" at bounding box center [24, 218] width 14 height 14
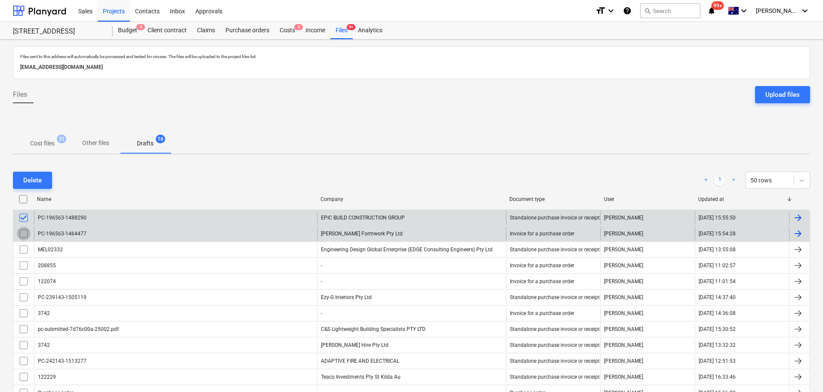
click at [24, 231] on input "checkbox" at bounding box center [24, 234] width 14 height 14
click at [31, 179] on div "Delete" at bounding box center [32, 180] width 18 height 11
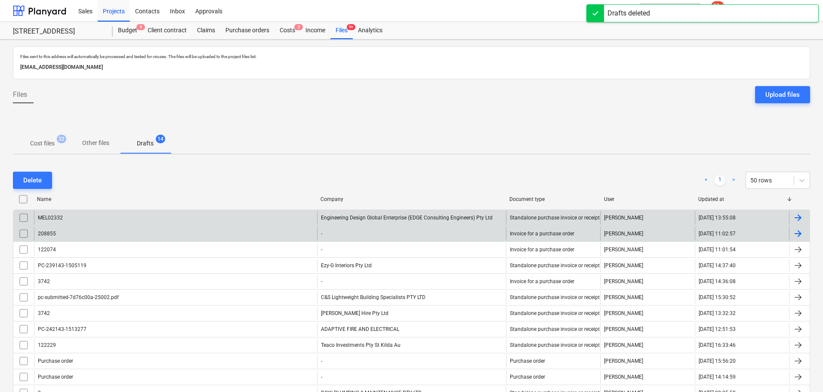
click at [54, 136] on span "Cost files 32" at bounding box center [42, 142] width 59 height 15
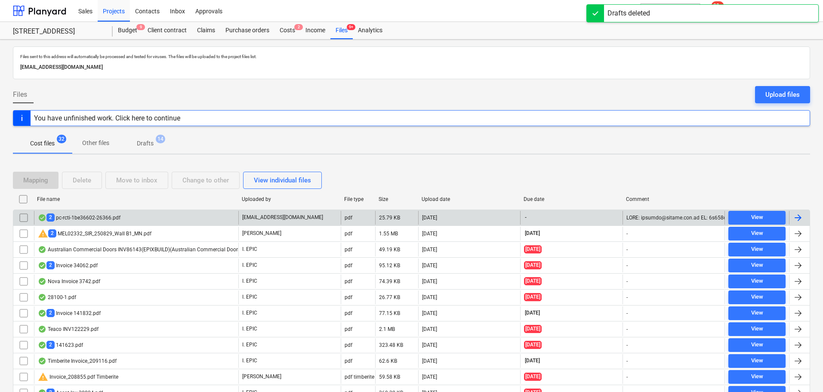
click at [185, 213] on div "2 pc-rcti-1be36602-26366.pdf" at bounding box center [136, 218] width 204 height 14
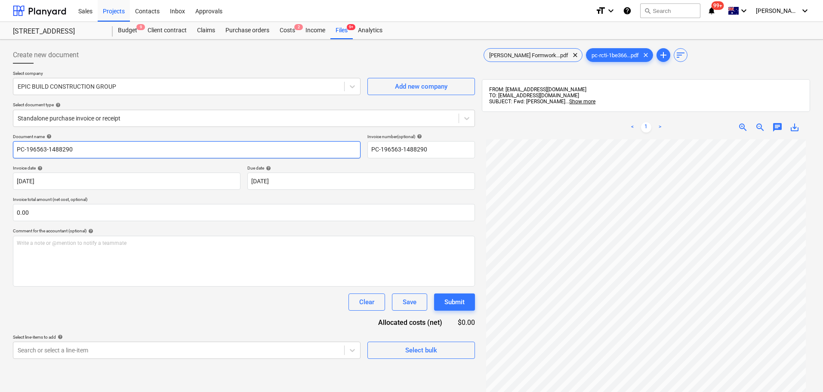
click at [134, 156] on input "PC-196563-1488290" at bounding box center [186, 149] width 347 height 17
drag, startPoint x: 134, startPoint y: 156, endPoint x: -61, endPoint y: 141, distance: 195.8
click at [0, 141] on html "Sales Projects Contacts Inbox Approvals format_size keyboard_arrow_down help se…" at bounding box center [411, 196] width 823 height 392
paste input "64477"
type input "PC-196563-1464477"
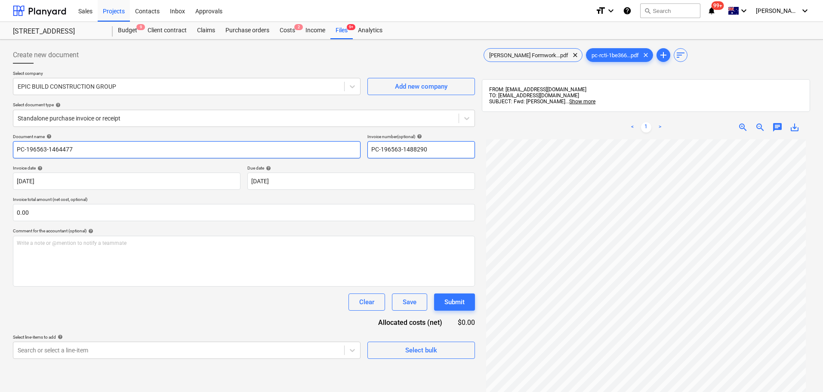
drag, startPoint x: 424, startPoint y: 150, endPoint x: 311, endPoint y: 151, distance: 112.7
click at [306, 145] on div "Document name help PC-196563-1464477 Invoice number (optional) help PC-196563-1…" at bounding box center [244, 146] width 462 height 25
paste input "64477"
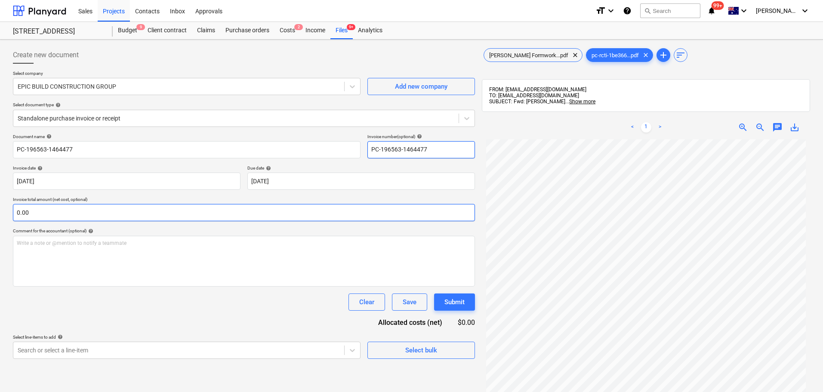
type input "PC-196563-1464477"
drag, startPoint x: 270, startPoint y: 205, endPoint x: 196, endPoint y: 206, distance: 74.4
click at [270, 205] on div "Invoice total amount (net cost, optional) 0.00" at bounding box center [244, 209] width 462 height 25
click at [315, 178] on body "Sales Projects Contacts Inbox Approvals format_size keyboard_arrow_down help se…" at bounding box center [411, 196] width 823 height 392
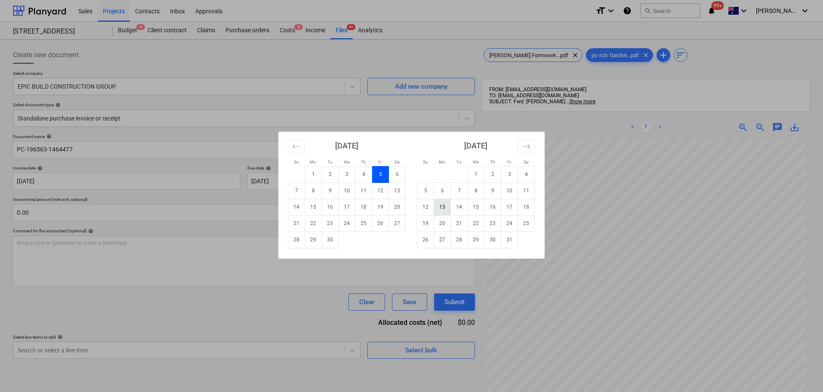
click at [444, 209] on td "13" at bounding box center [442, 207] width 17 height 16
type input "[DATE]"
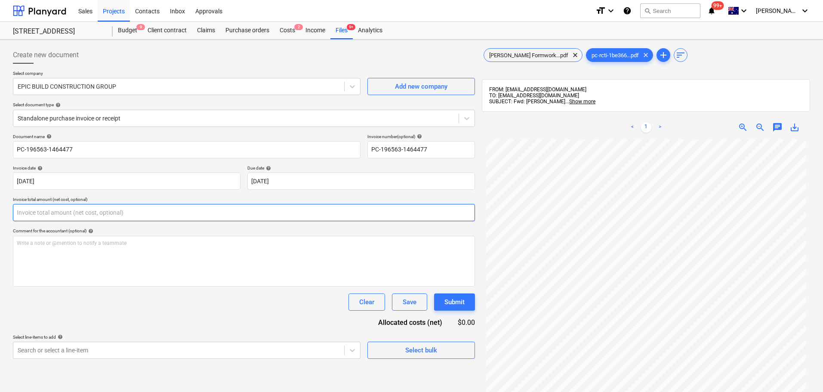
drag, startPoint x: 43, startPoint y: 210, endPoint x: 181, endPoint y: 215, distance: 137.7
click at [43, 210] on input "text" at bounding box center [244, 212] width 462 height 17
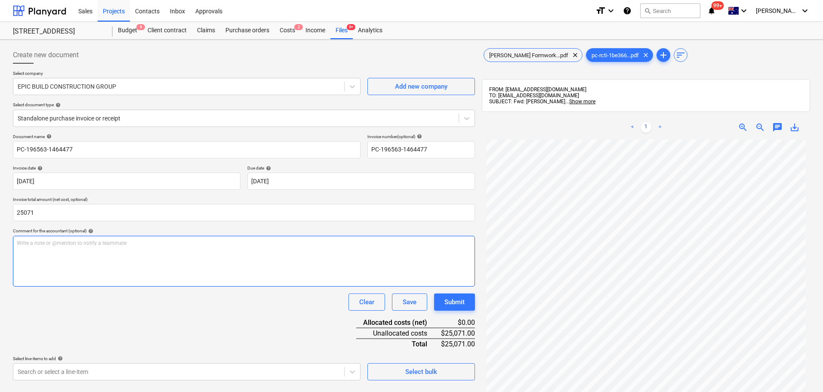
type input "25,071.00"
click at [70, 271] on div "Write a note or @mention to notify a teammate [PERSON_NAME]" at bounding box center [244, 261] width 462 height 51
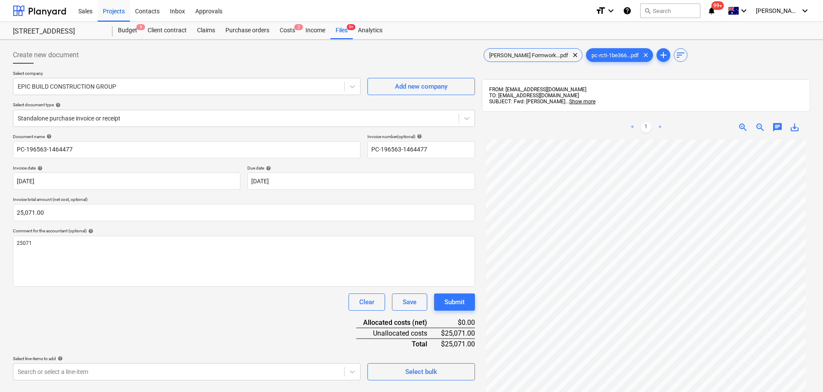
click at [82, 311] on div "Document name help PC-196563-1464477 Invoice number (optional) help PC-196563-1…" at bounding box center [244, 257] width 462 height 246
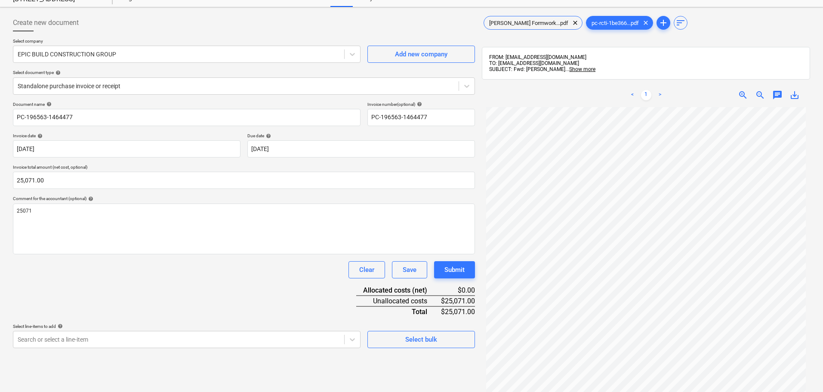
scroll to position [86, 0]
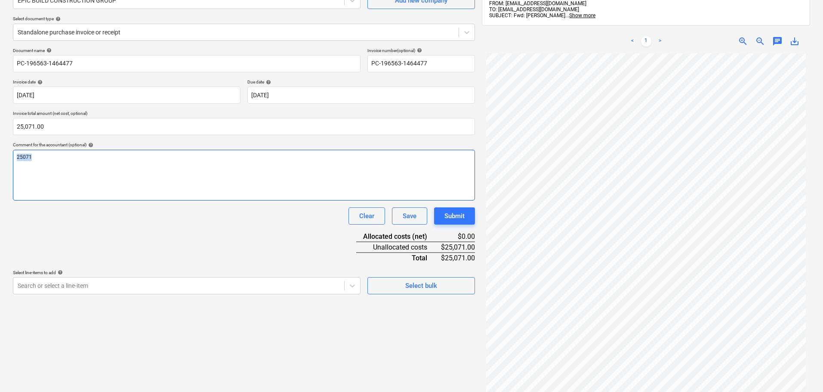
drag, startPoint x: 69, startPoint y: 158, endPoint x: -33, endPoint y: 140, distance: 103.4
click at [0, 140] on html "Sales Projects Contacts Inbox Approvals format_size keyboard_arrow_down help se…" at bounding box center [411, 110] width 823 height 392
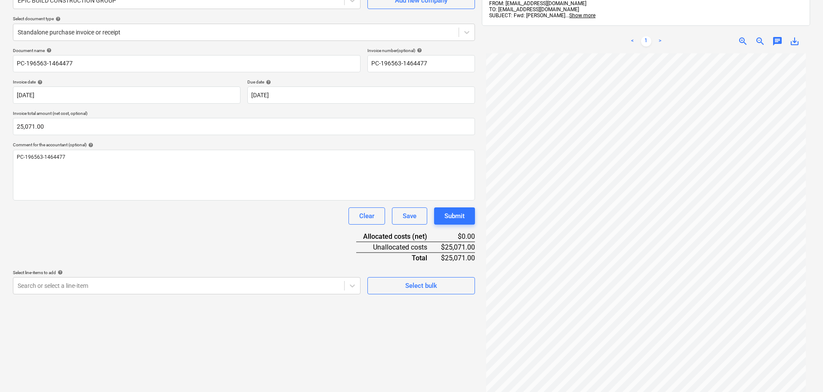
click at [189, 251] on div "Document name help PC-196563-1464477 Invoice number (optional) help PC-196563-1…" at bounding box center [244, 171] width 462 height 246
click at [163, 289] on body "Sales Projects Contacts Inbox Approvals format_size keyboard_arrow_down help se…" at bounding box center [411, 110] width 823 height 392
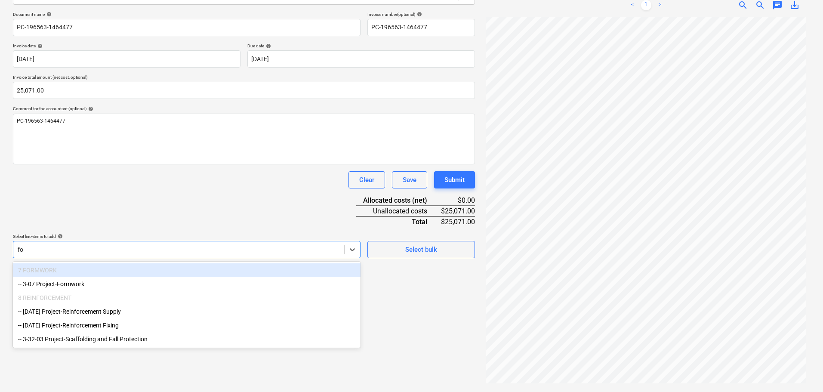
scroll to position [122, 0]
type input "form"
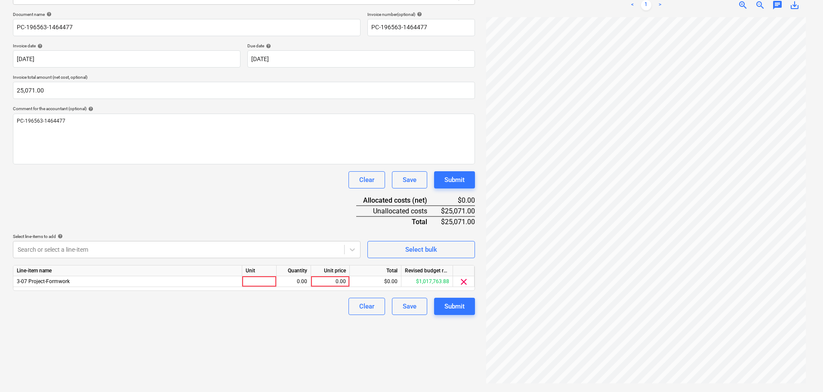
click at [212, 193] on div "Document name help PC-196563-1464477 Invoice number (optional) help PC-196563-1…" at bounding box center [244, 163] width 462 height 303
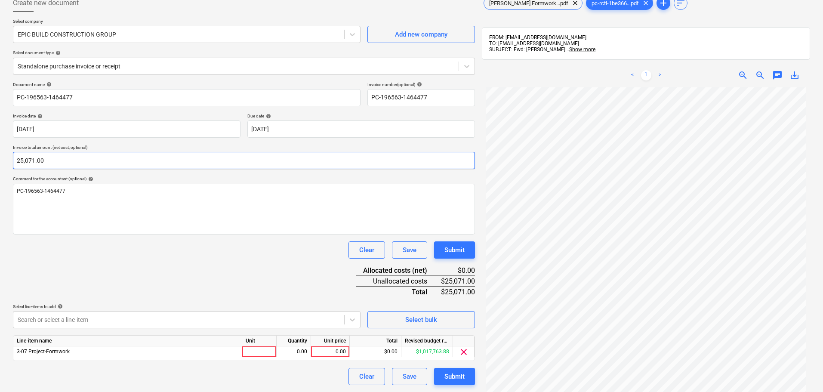
scroll to position [0, 0]
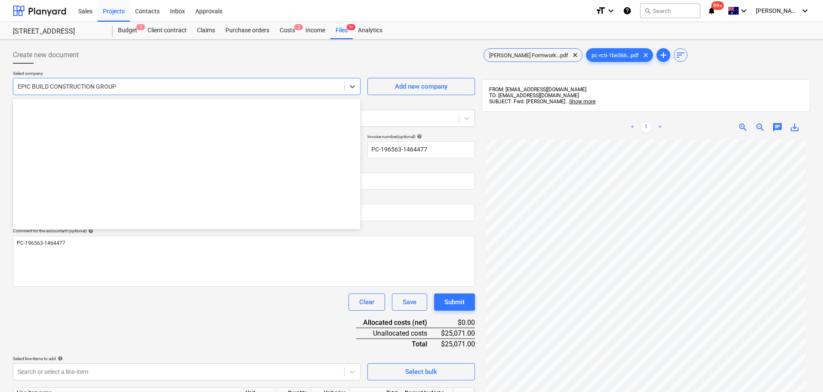
click at [50, 86] on div at bounding box center [179, 86] width 322 height 9
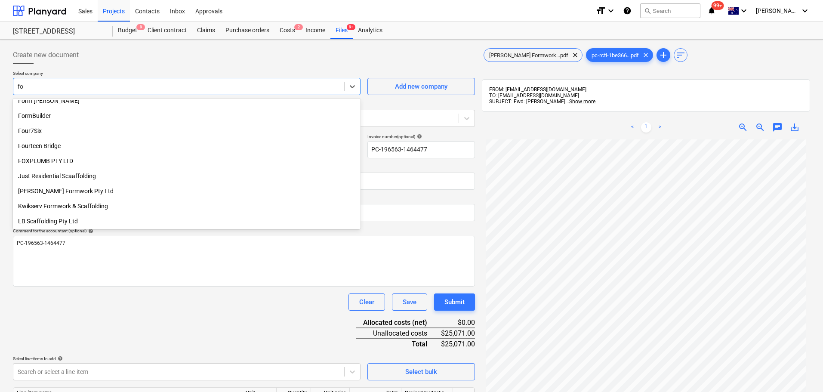
type input "f"
type input "kead"
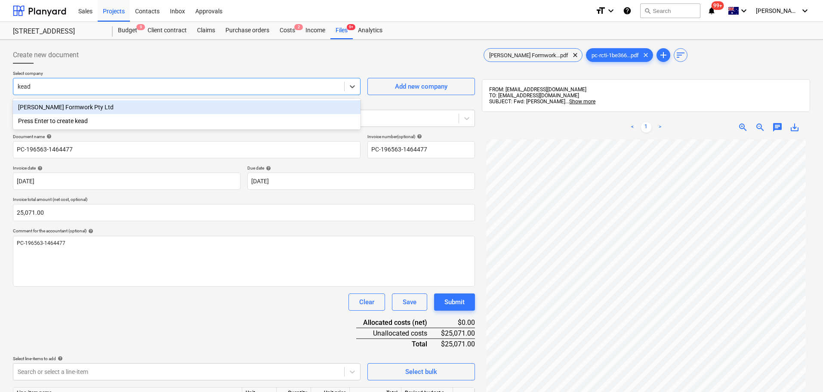
click at [59, 110] on div "[PERSON_NAME] Formwork Pty Ltd" at bounding box center [186, 107] width 347 height 14
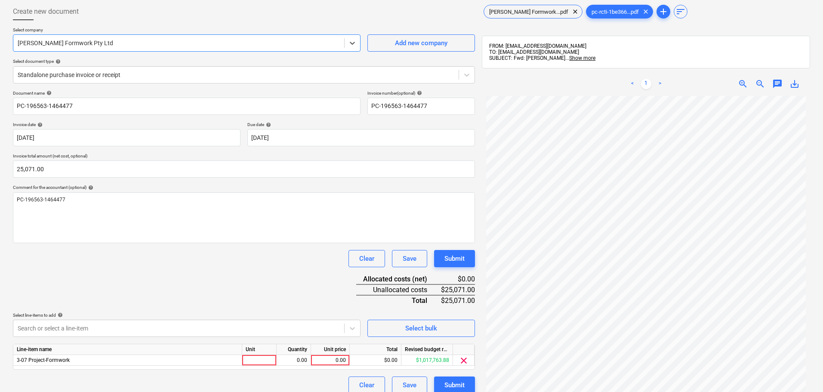
scroll to position [122, 0]
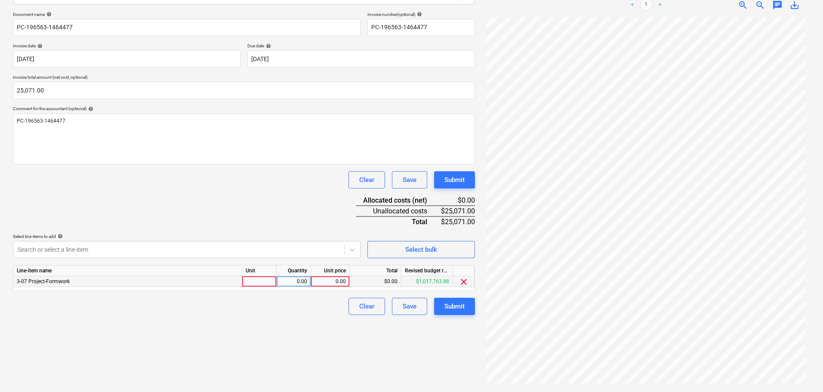
click at [338, 281] on div "0.00" at bounding box center [329, 281] width 31 height 11
type input "25071"
click at [92, 170] on div "Document name help PC-196563-1464477 Invoice number (optional) help PC-196563-1…" at bounding box center [244, 163] width 462 height 303
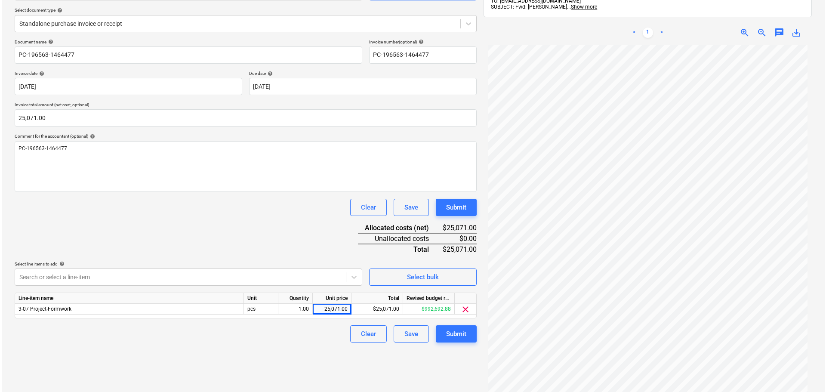
scroll to position [79, 0]
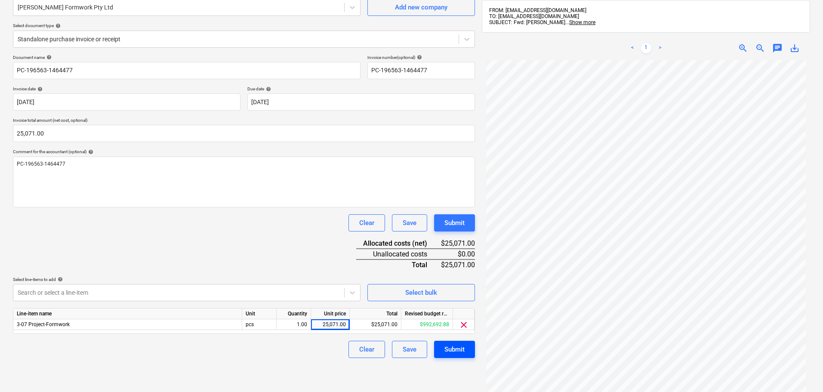
click at [455, 354] on div "Submit" at bounding box center [454, 349] width 20 height 11
